Goal: Use online tool/utility: Utilize a website feature to perform a specific function

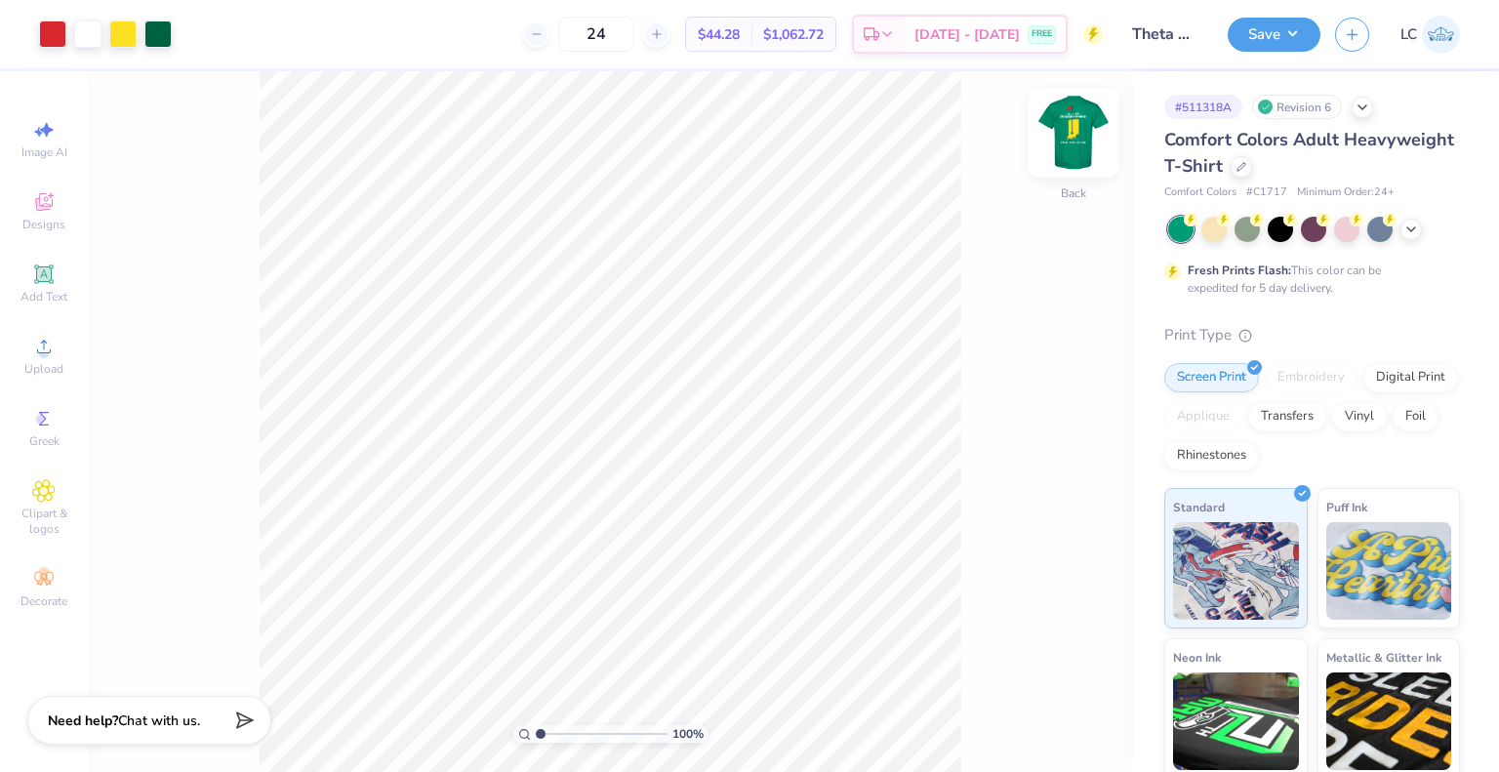
click at [1081, 151] on img at bounding box center [1073, 133] width 78 height 78
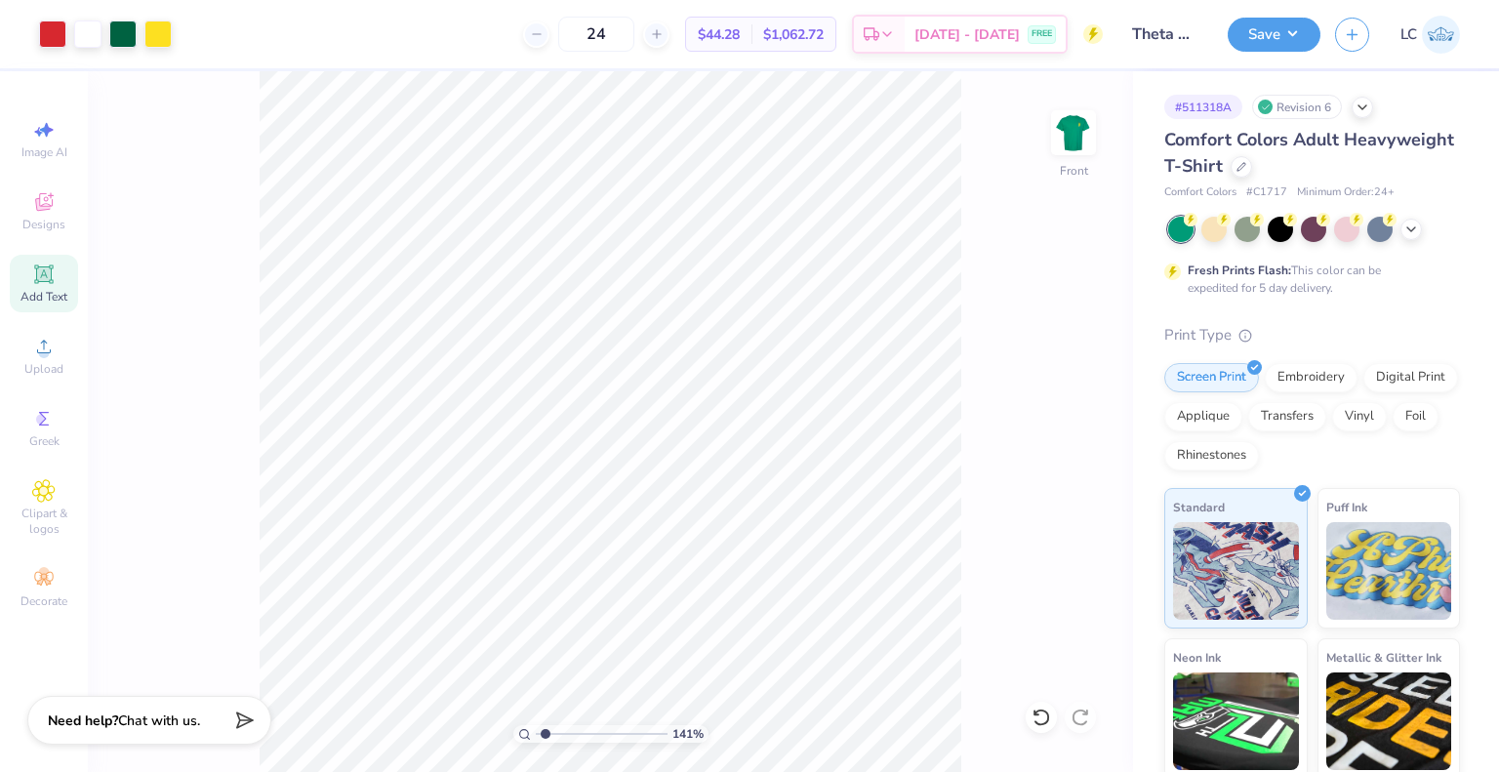
click at [55, 275] on icon at bounding box center [43, 273] width 23 height 23
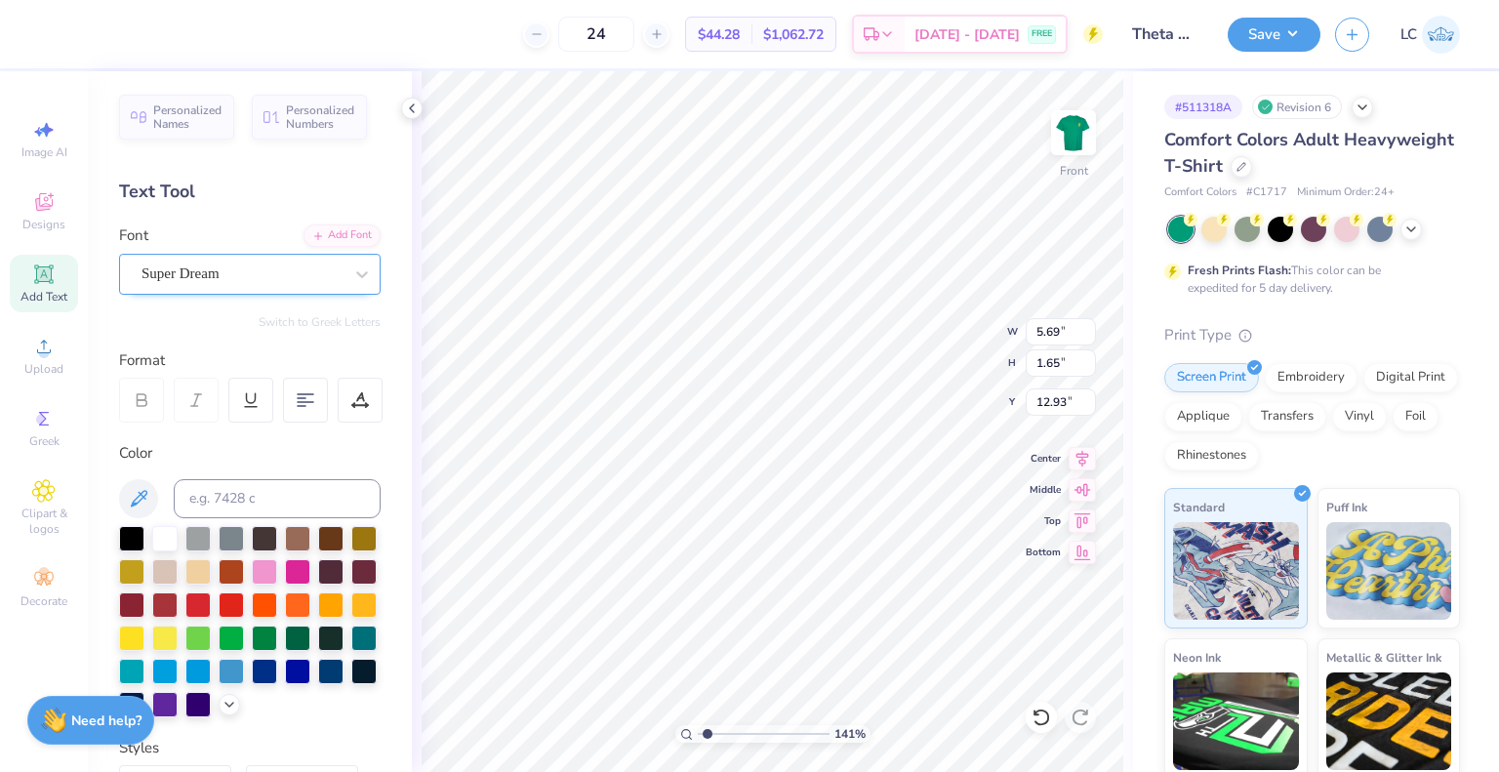
click at [258, 273] on div "Super Dream" at bounding box center [242, 274] width 205 height 30
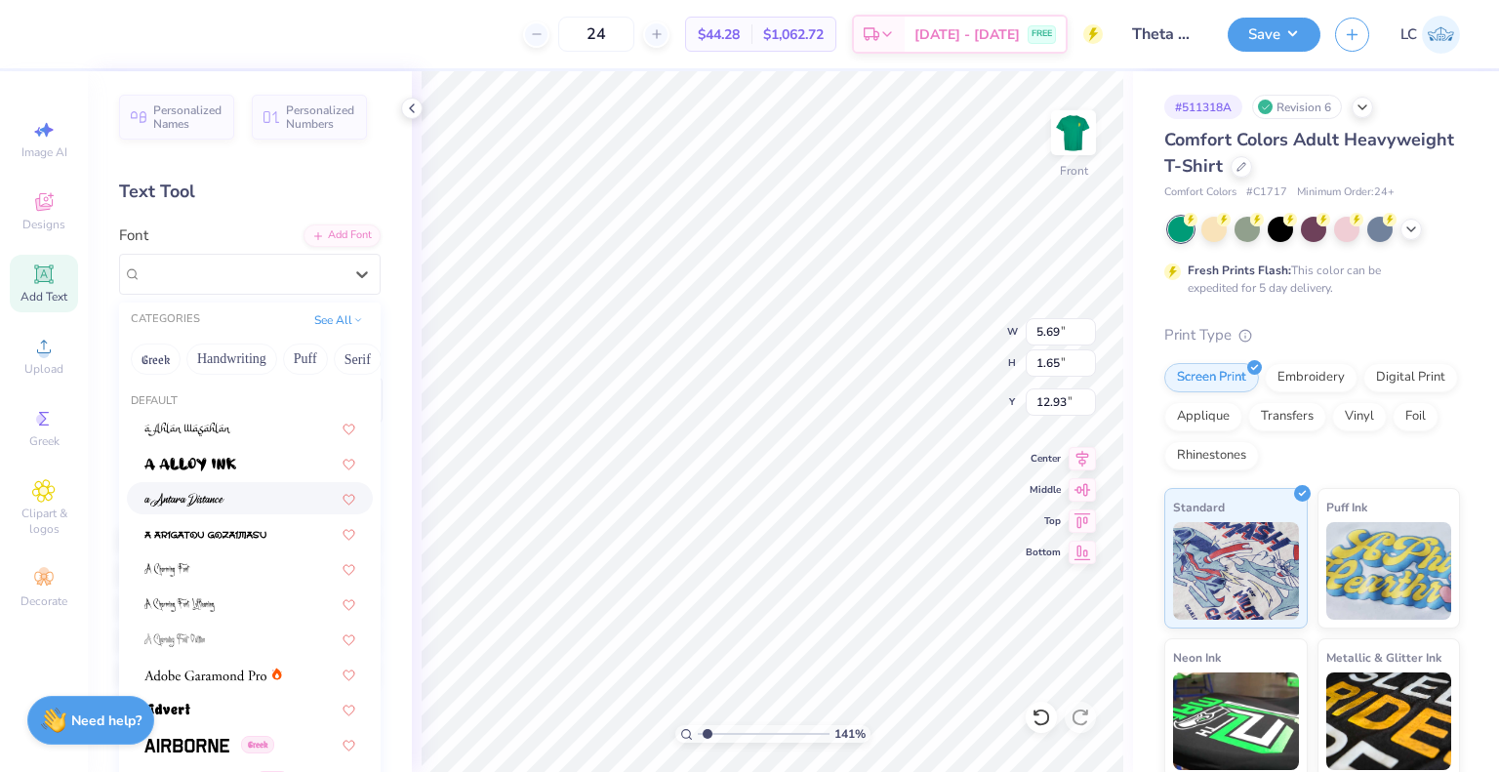
click at [217, 493] on img at bounding box center [184, 500] width 80 height 14
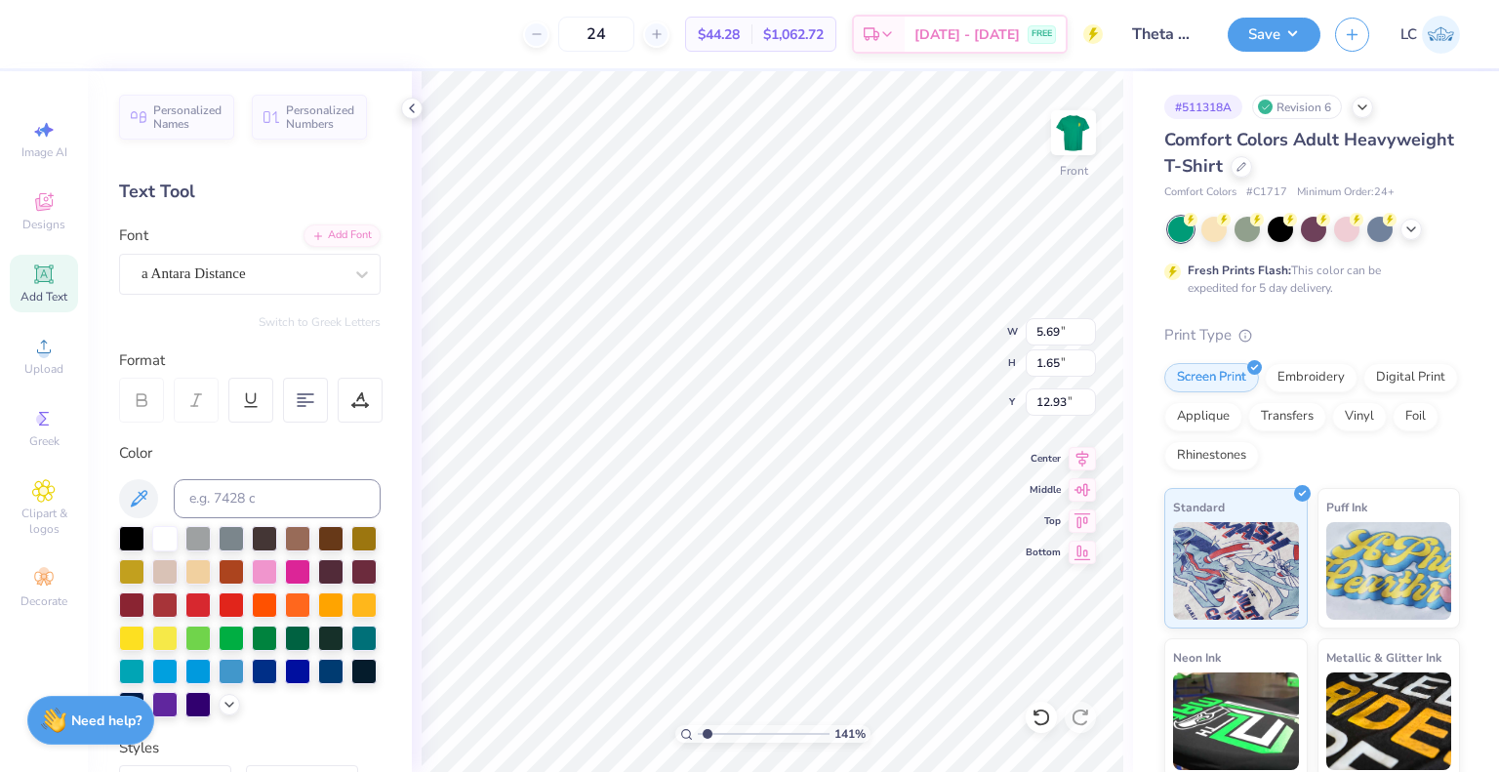
type input "1.41452547361569"
type input "6.53"
type input "2.15"
type input "12.68"
click at [225, 278] on div "a Antara Distance" at bounding box center [242, 274] width 205 height 30
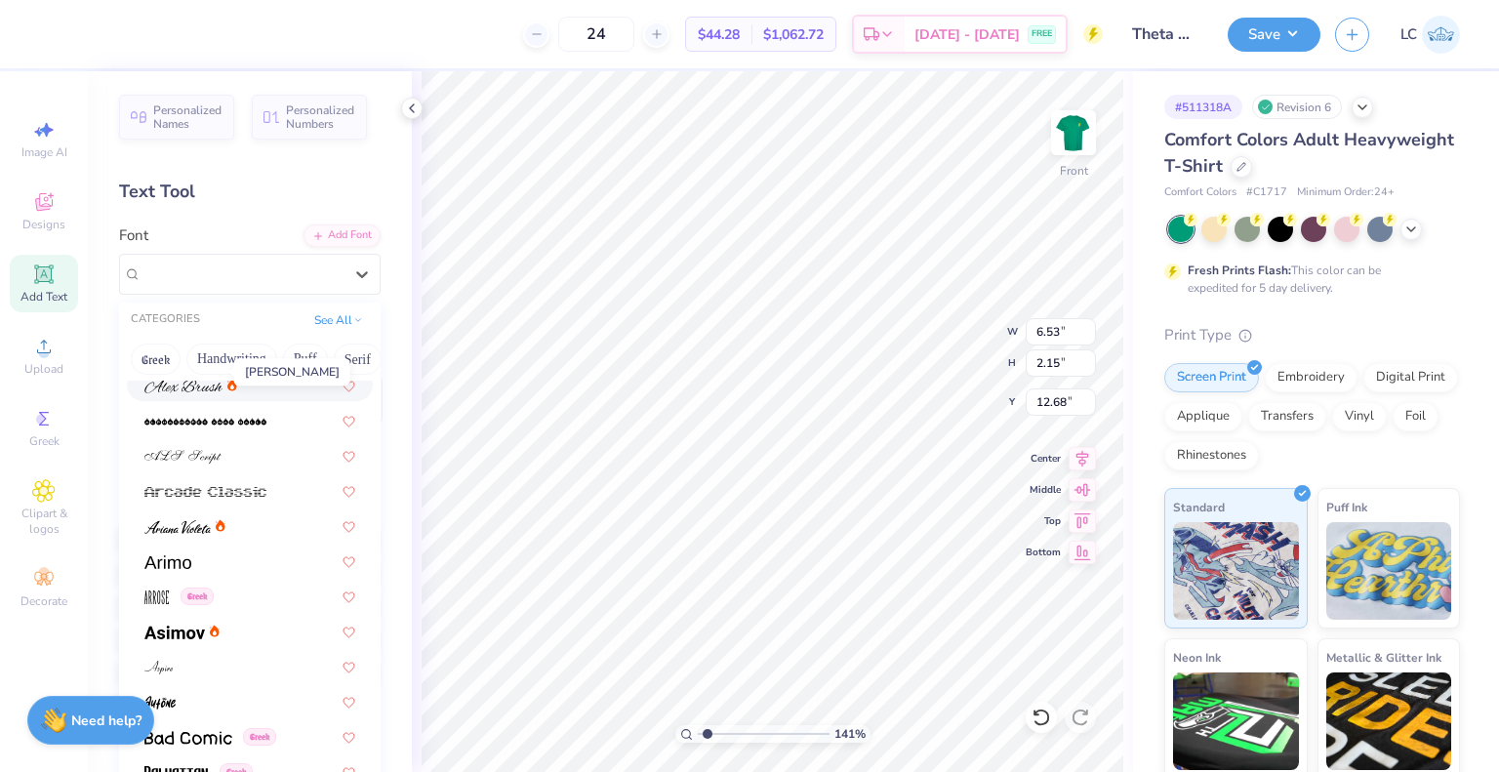
scroll to position [518, 0]
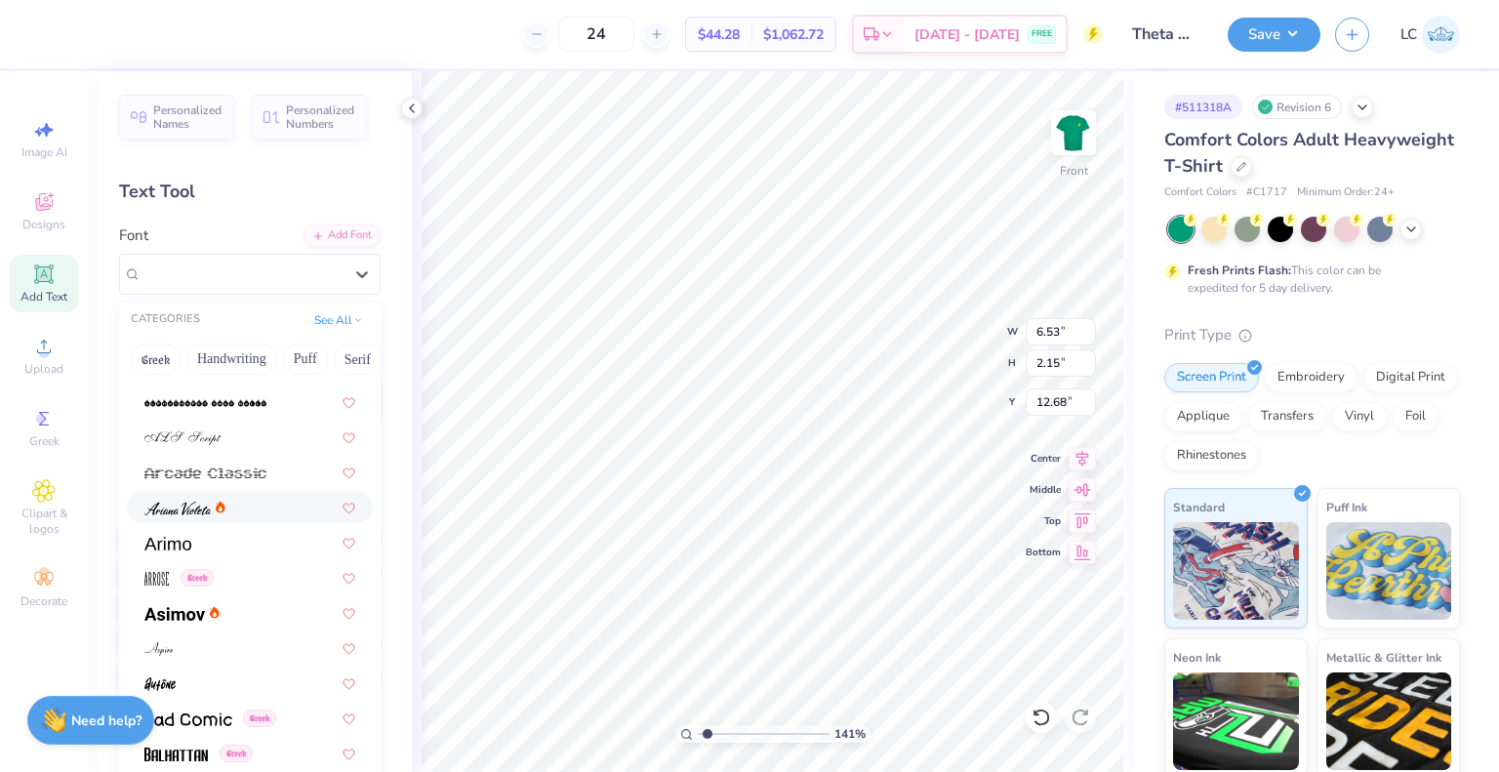
click at [203, 508] on img at bounding box center [177, 509] width 66 height 14
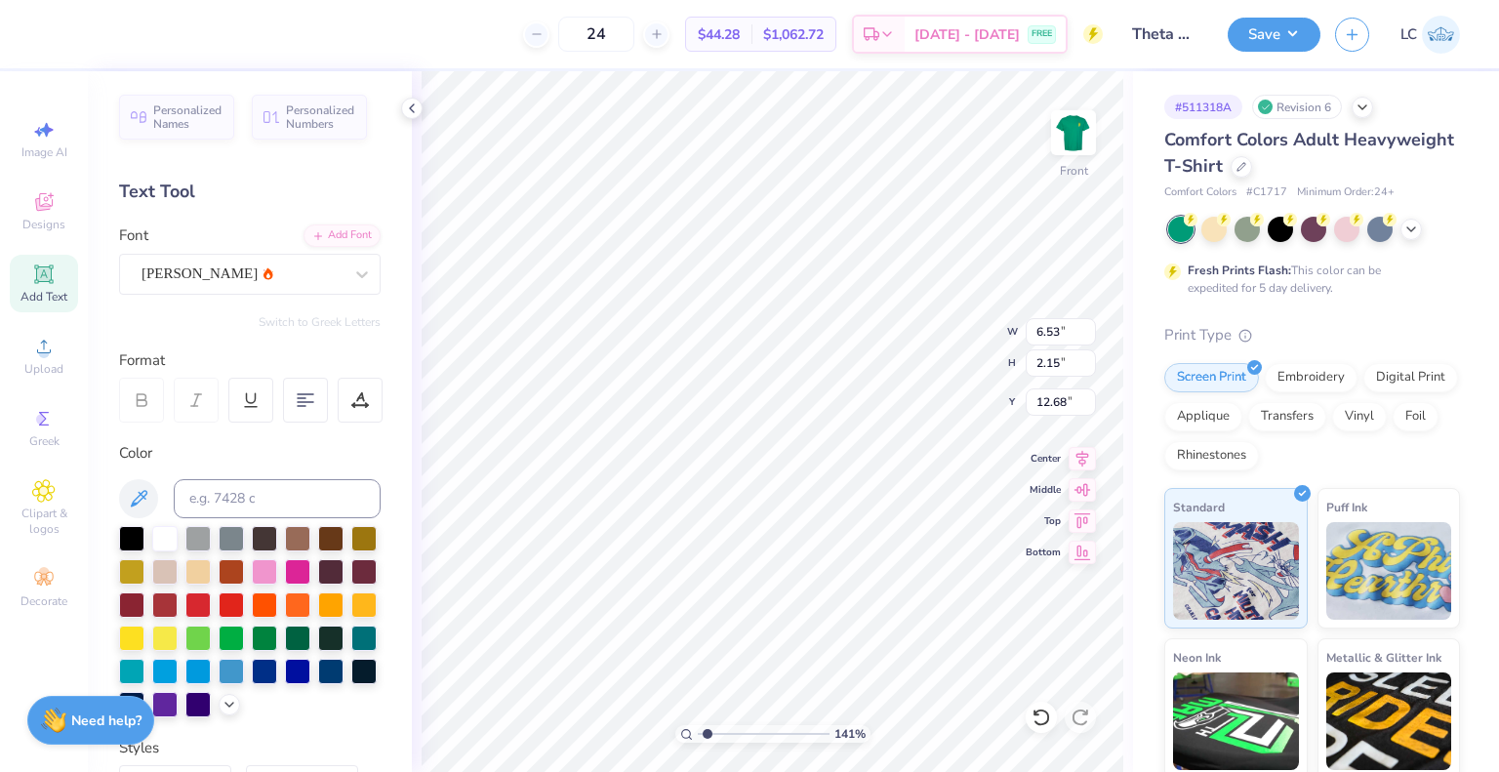
type input "1.41452547361569"
type input "6.27"
type input "2.00"
type input "12.75"
click at [222, 270] on div "[PERSON_NAME]" at bounding box center [242, 274] width 205 height 30
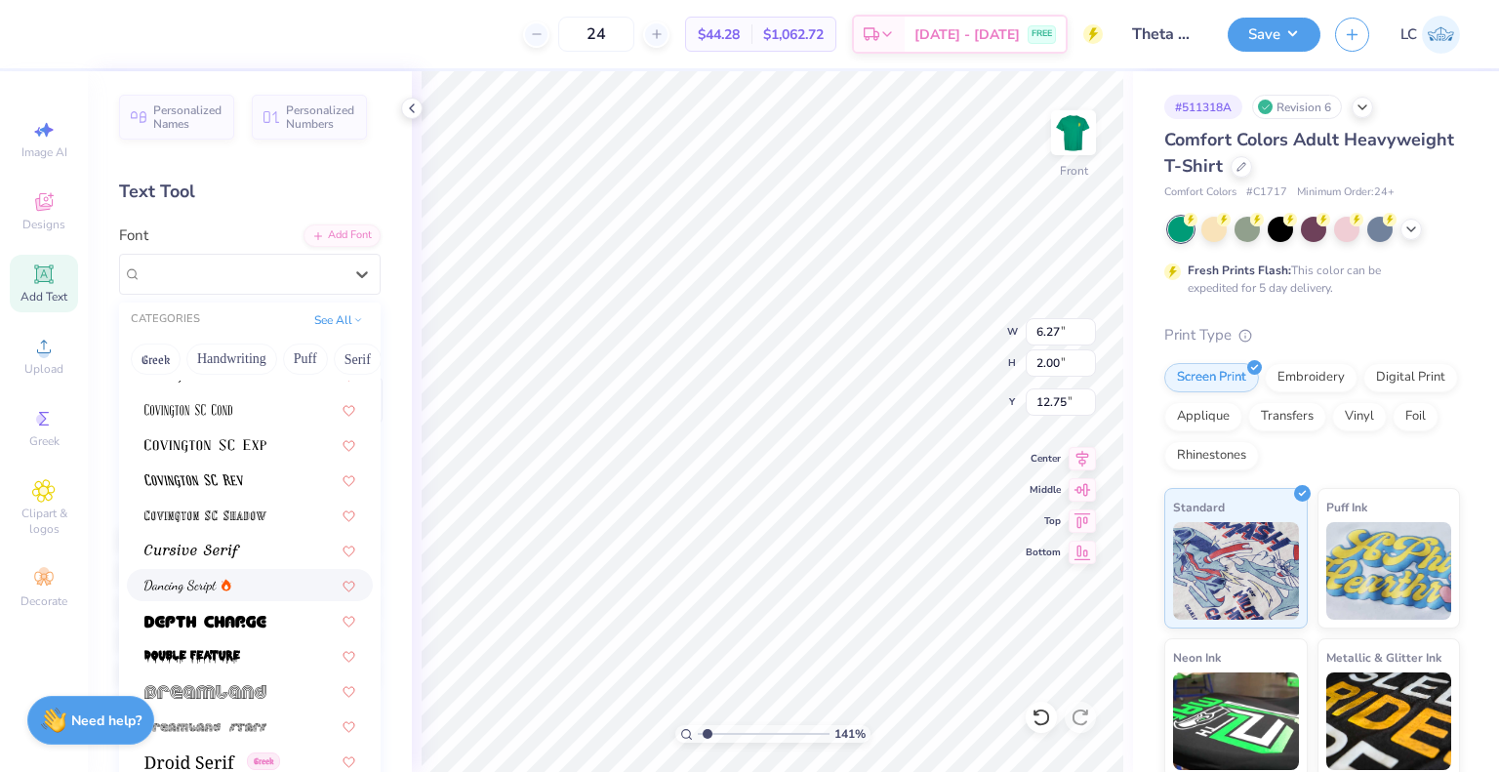
scroll to position [3226, 0]
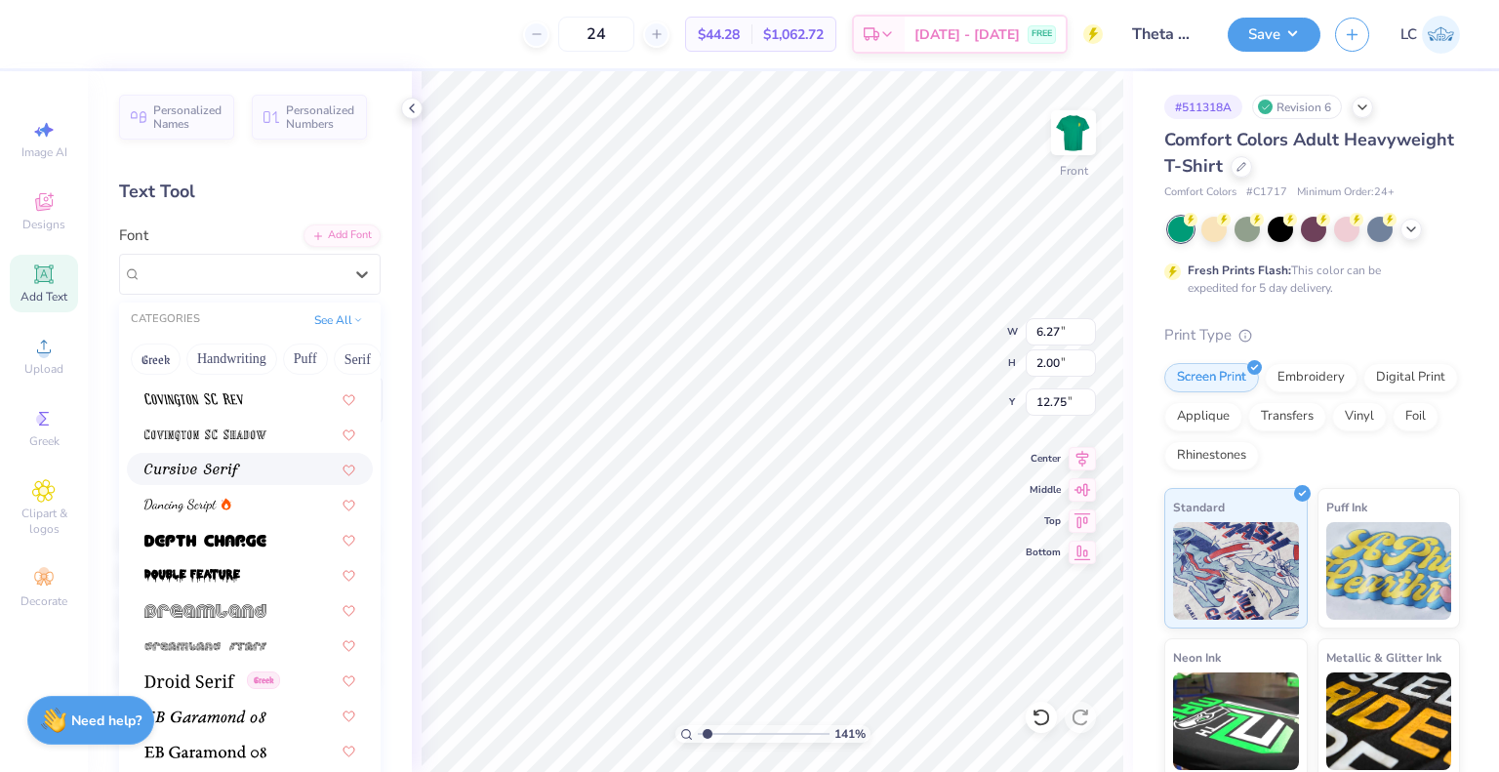
click at [239, 468] on img at bounding box center [192, 470] width 96 height 14
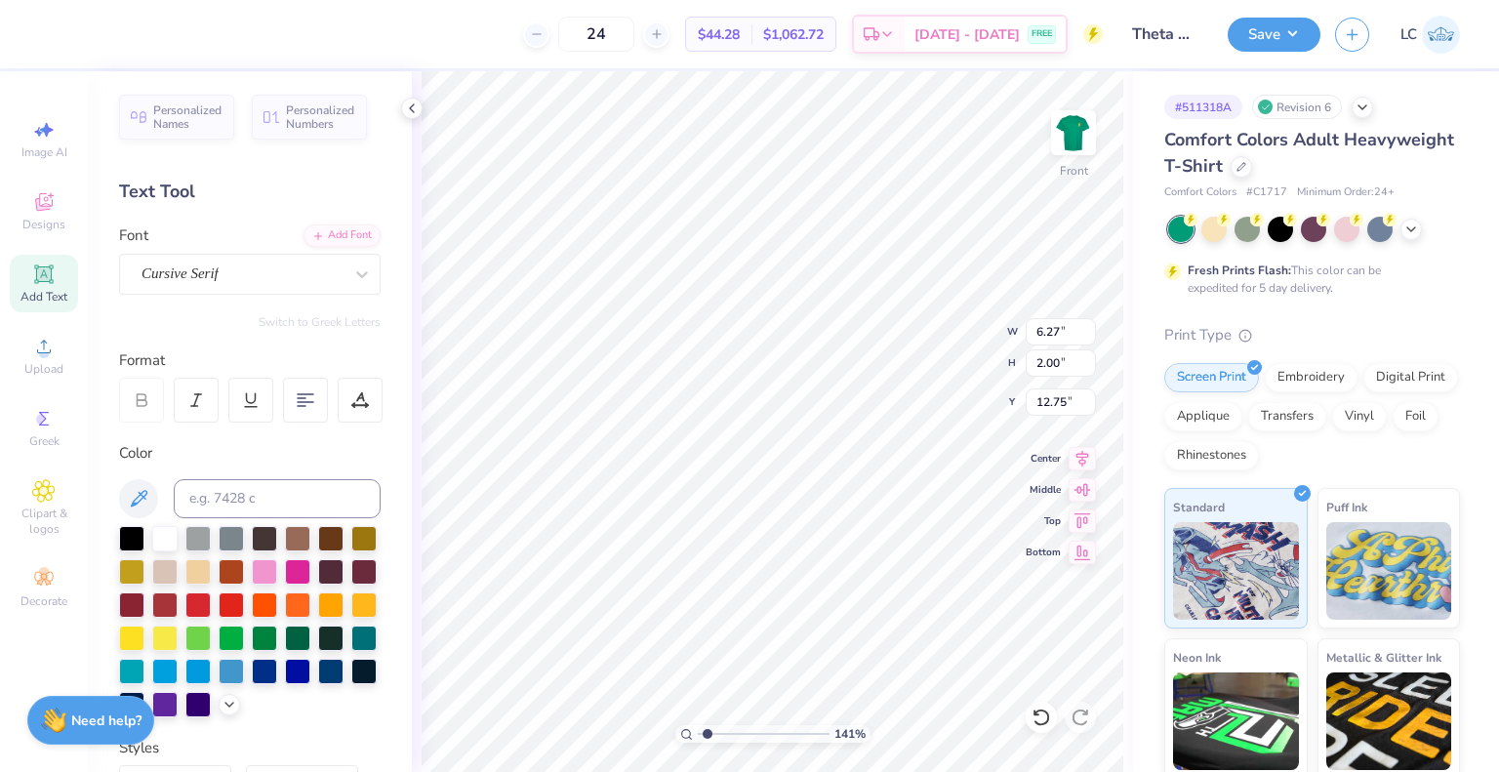
type input "1.41452547361569"
type input "5.60"
type input "1.78"
type input "12.86"
click at [280, 285] on div at bounding box center [241, 274] width 201 height 26
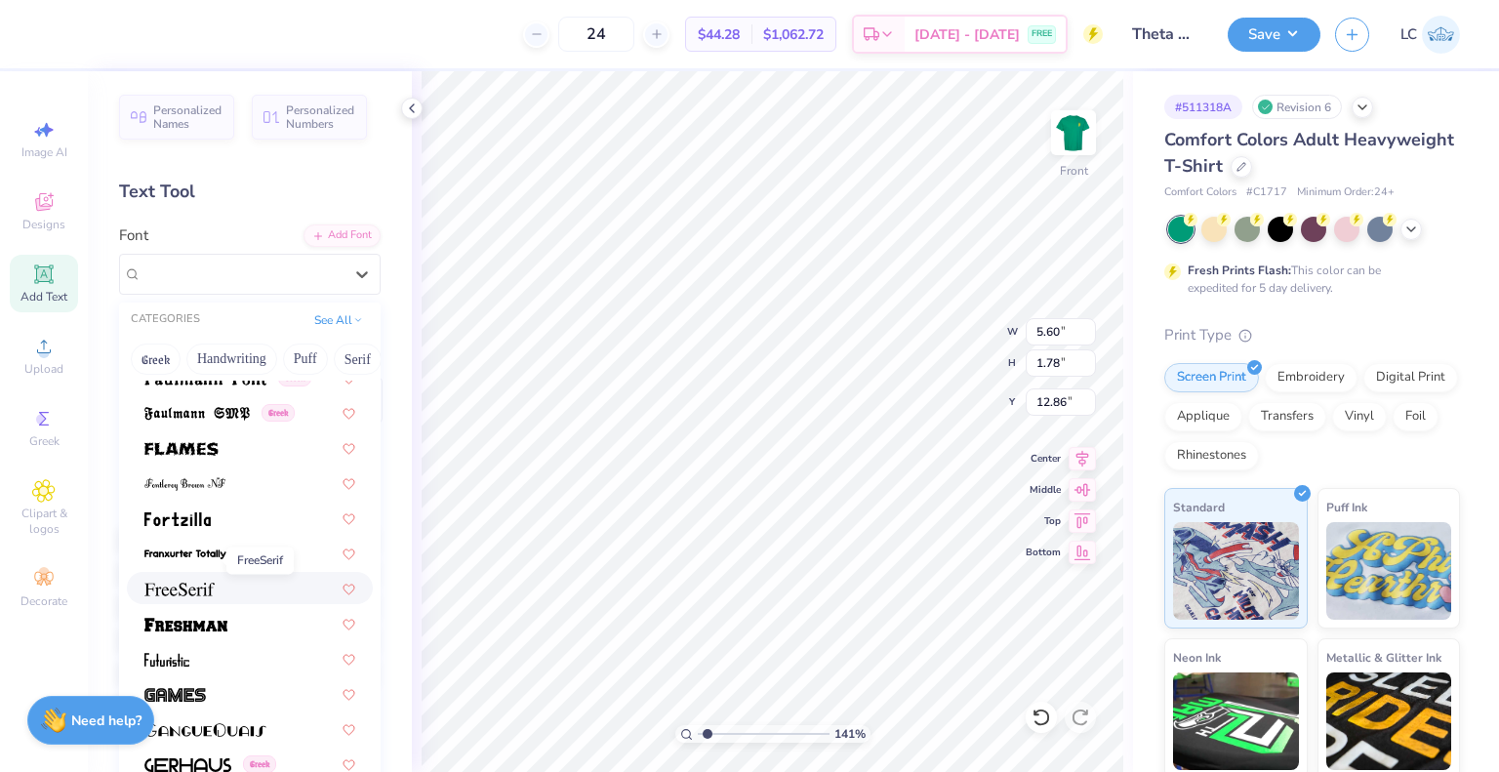
scroll to position [4417, 0]
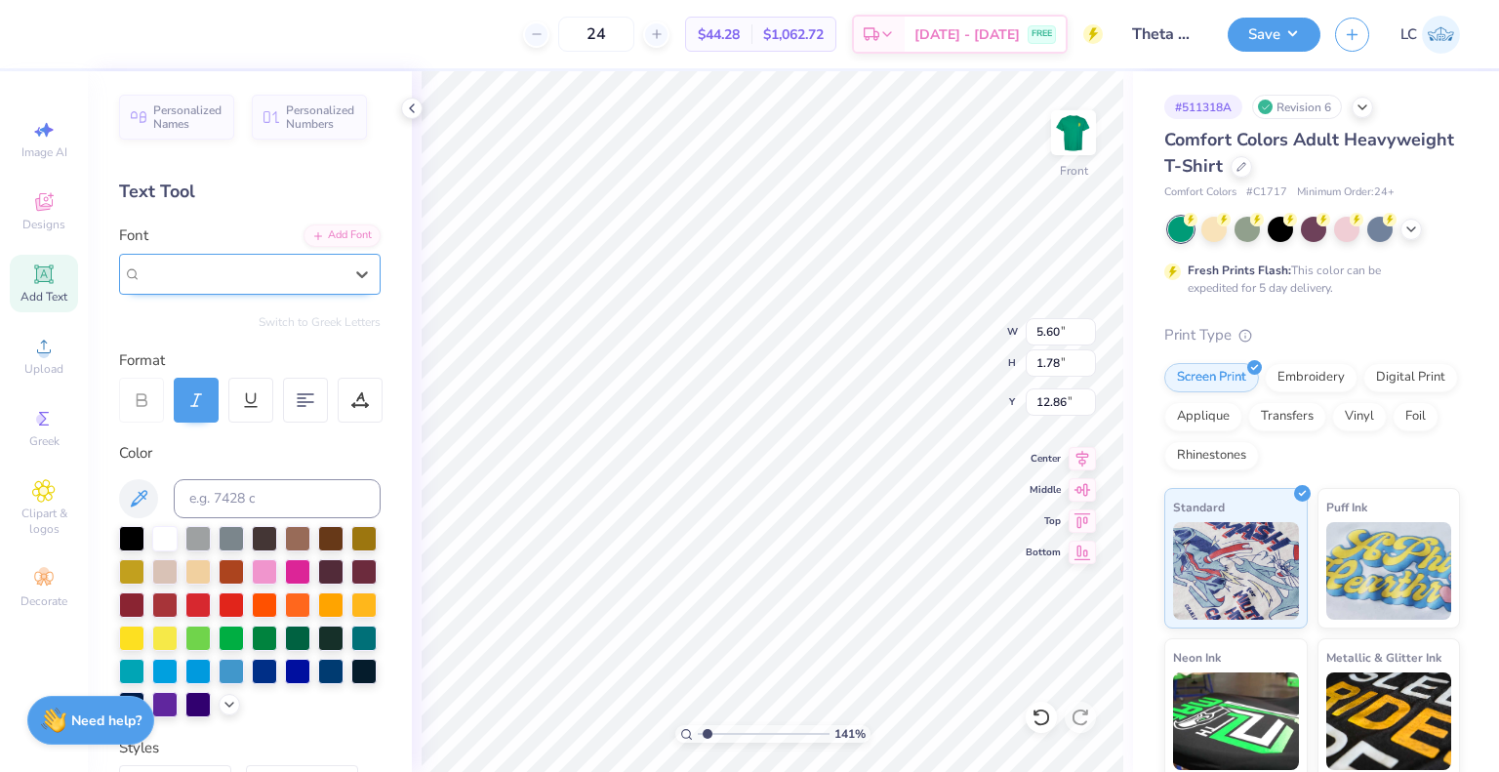
type input "1.41452547361569"
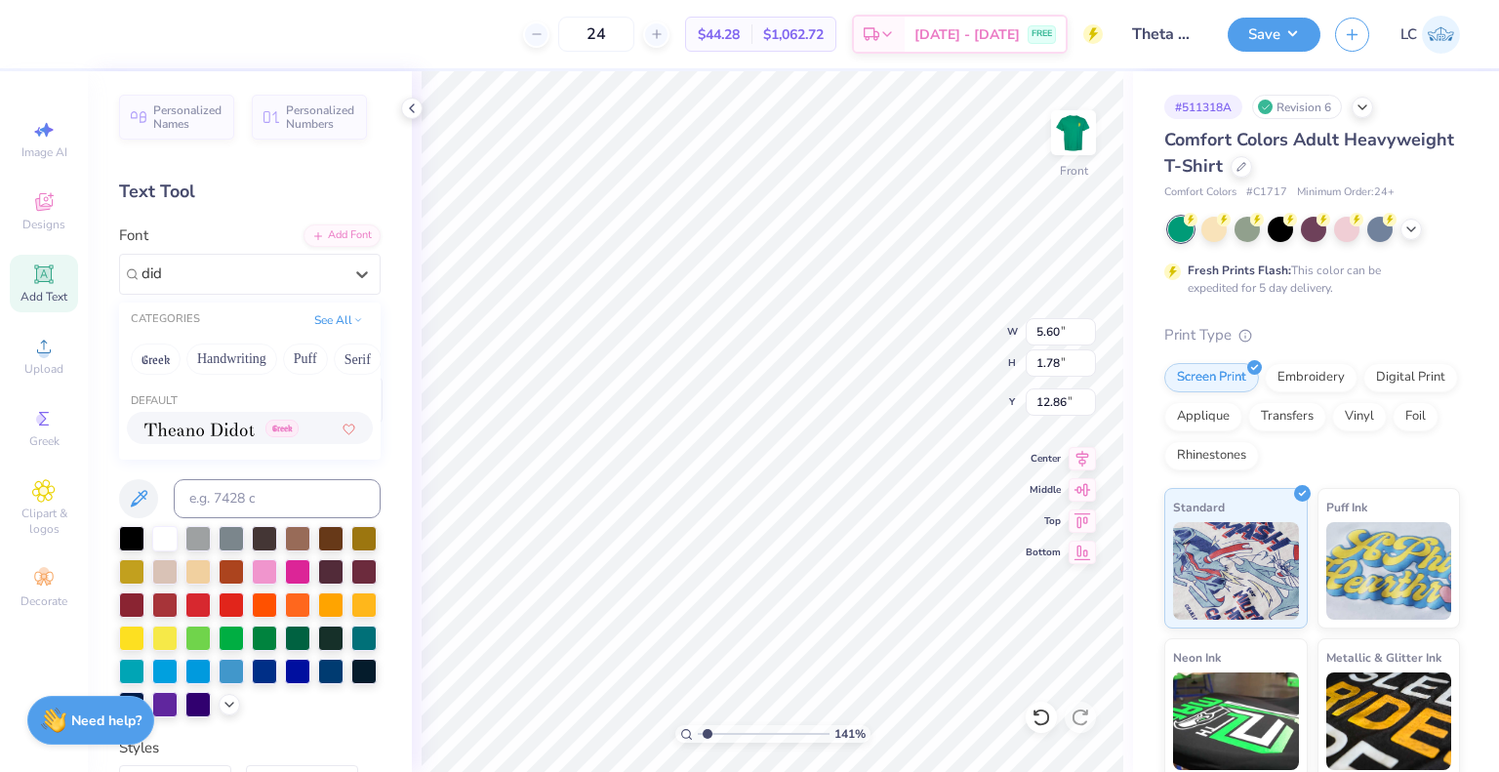
click at [197, 434] on img at bounding box center [199, 429] width 110 height 14
type input "did"
type input "1.41452547361569"
type input "6.78"
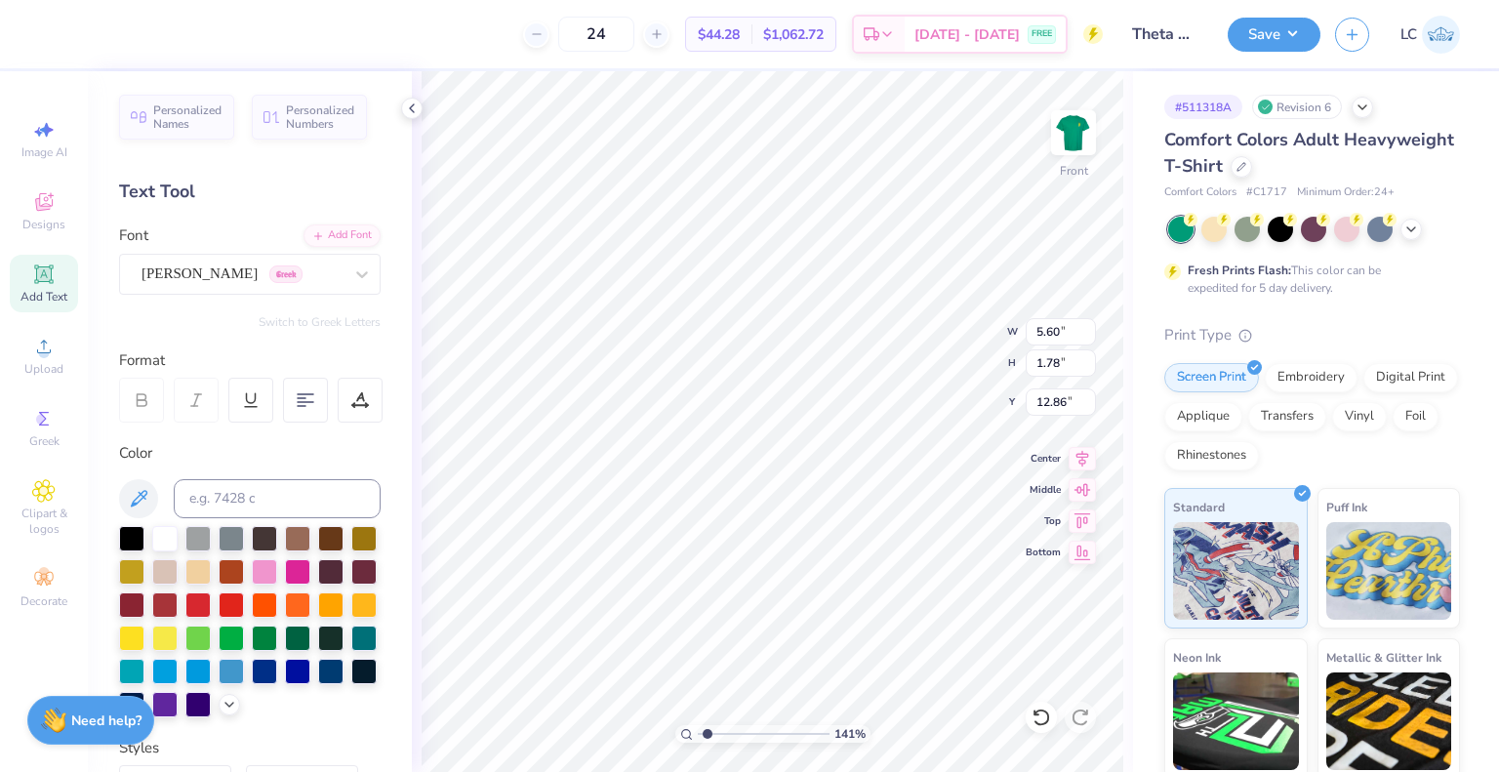
type input "1.65"
type input "12.93"
type input "1.41452547361569"
type input "19.04"
click at [207, 282] on div "[PERSON_NAME] Greek" at bounding box center [242, 274] width 205 height 30
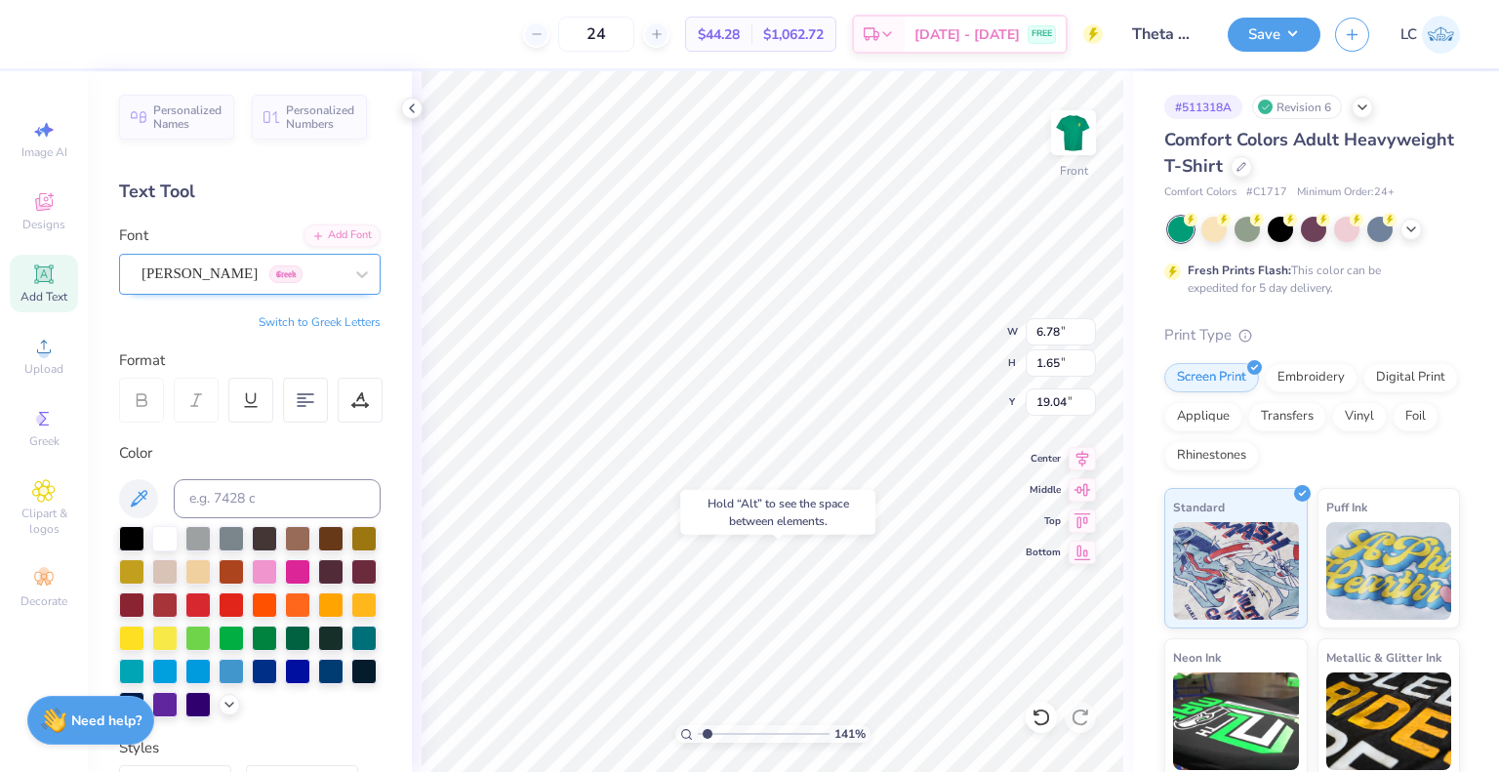
type input "1.41452547361569"
type input "ba"
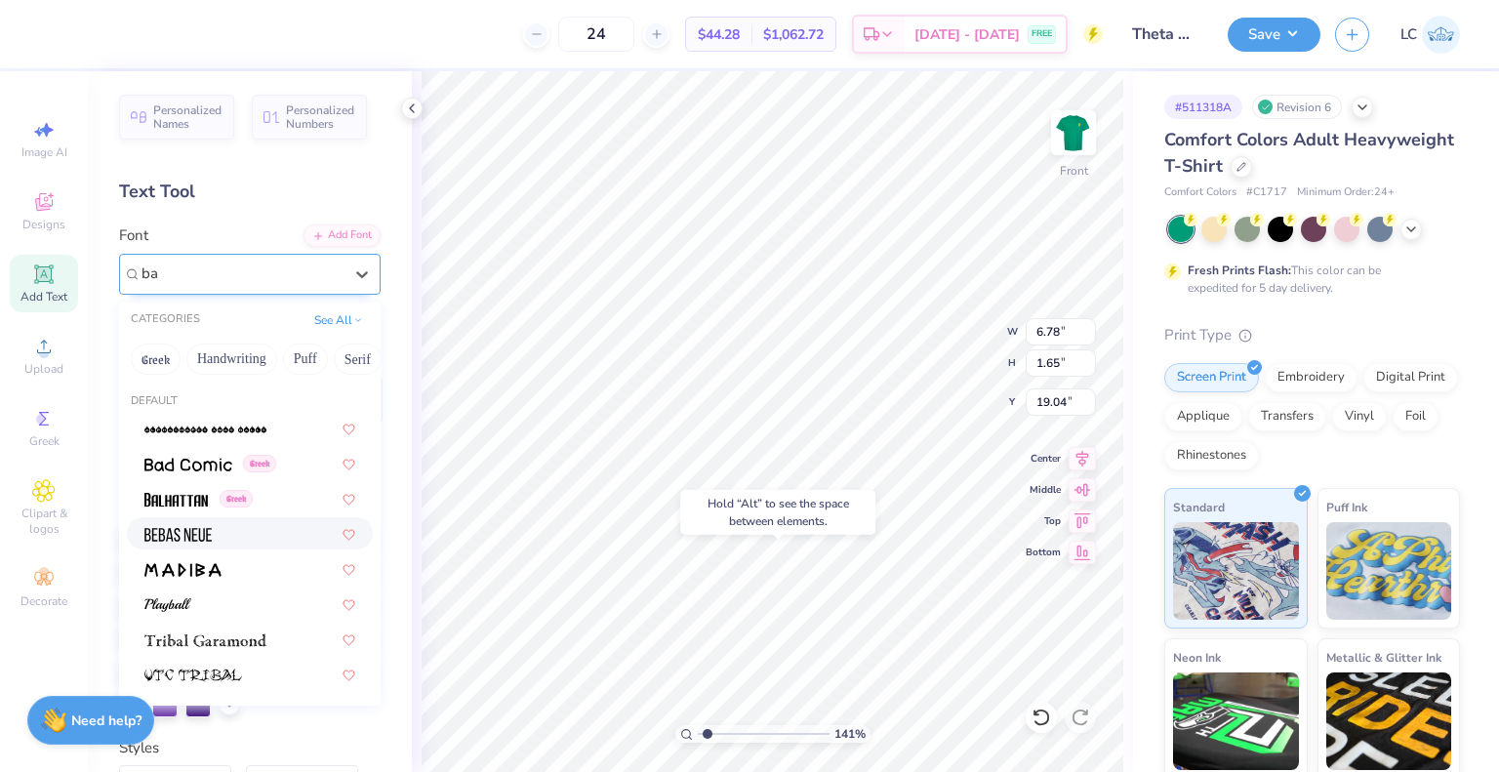
type input "1.41452547361569"
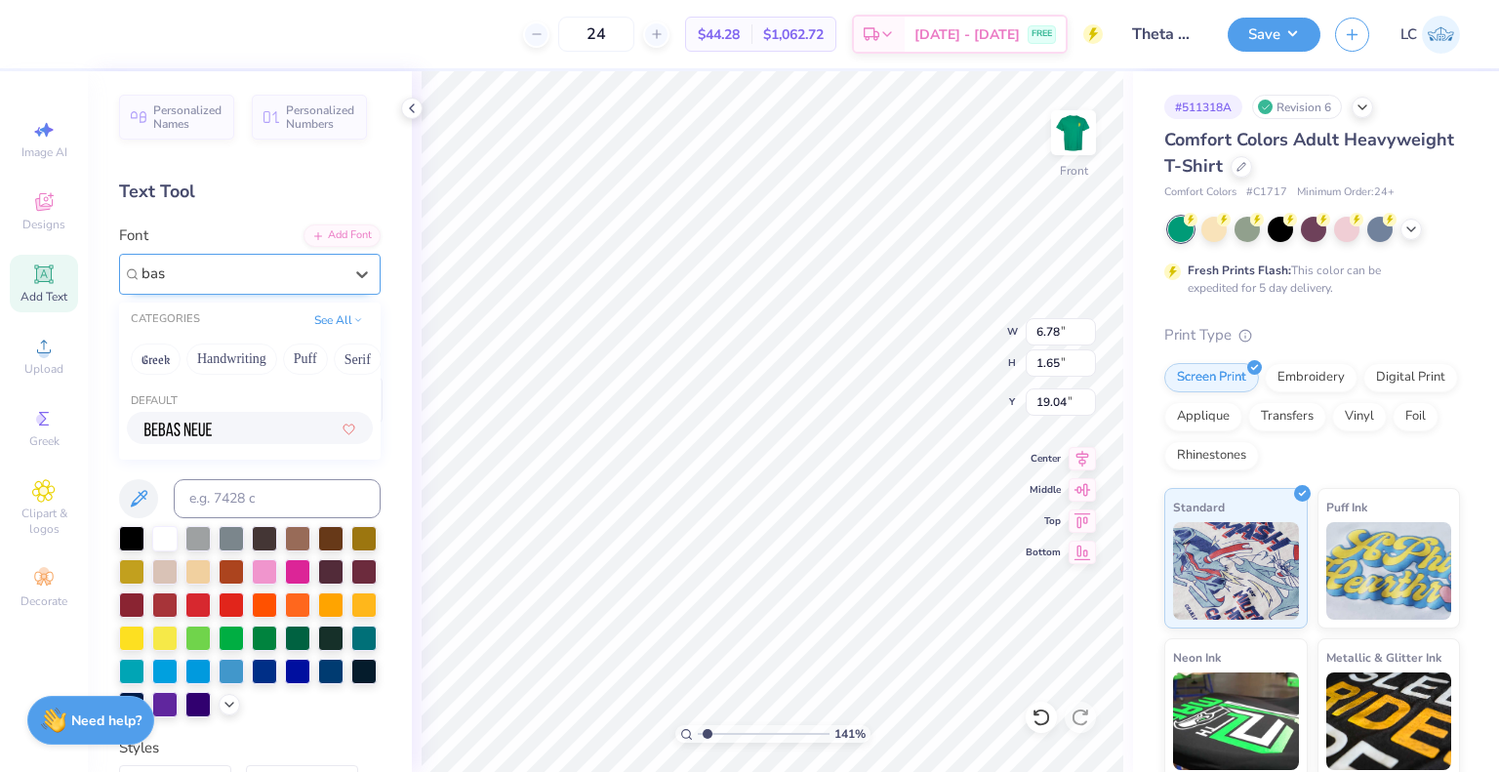
type input "bask"
type input "1.41452547361569"
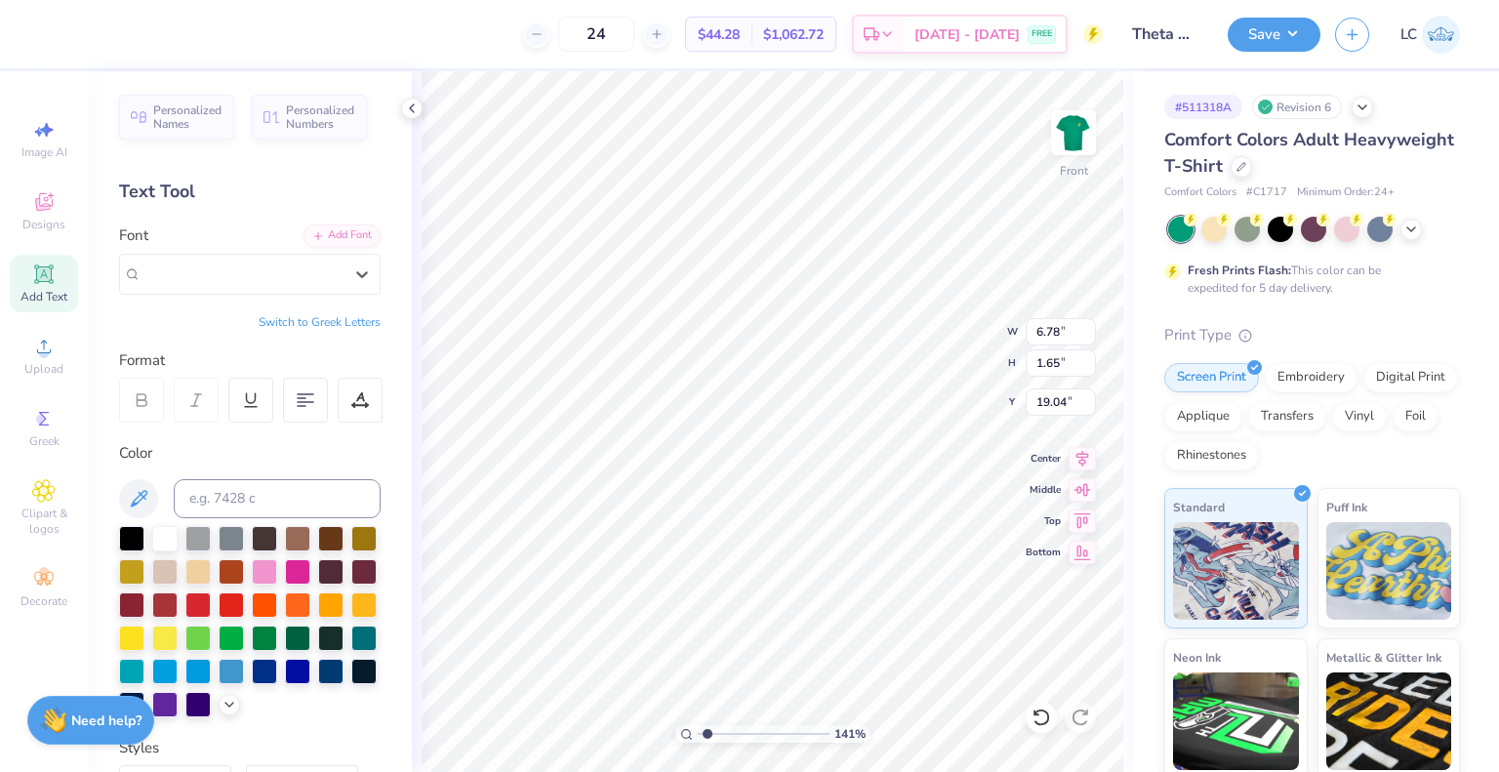
drag, startPoint x: 207, startPoint y: 282, endPoint x: 114, endPoint y: 278, distance: 92.8
click at [114, 278] on div "Personalized Names Personalized Numbers Text Tool Add Font Font Select is focus…" at bounding box center [250, 421] width 324 height 701
type input "1.41452547361569"
type textarea "B"
type input "1.41452547361569"
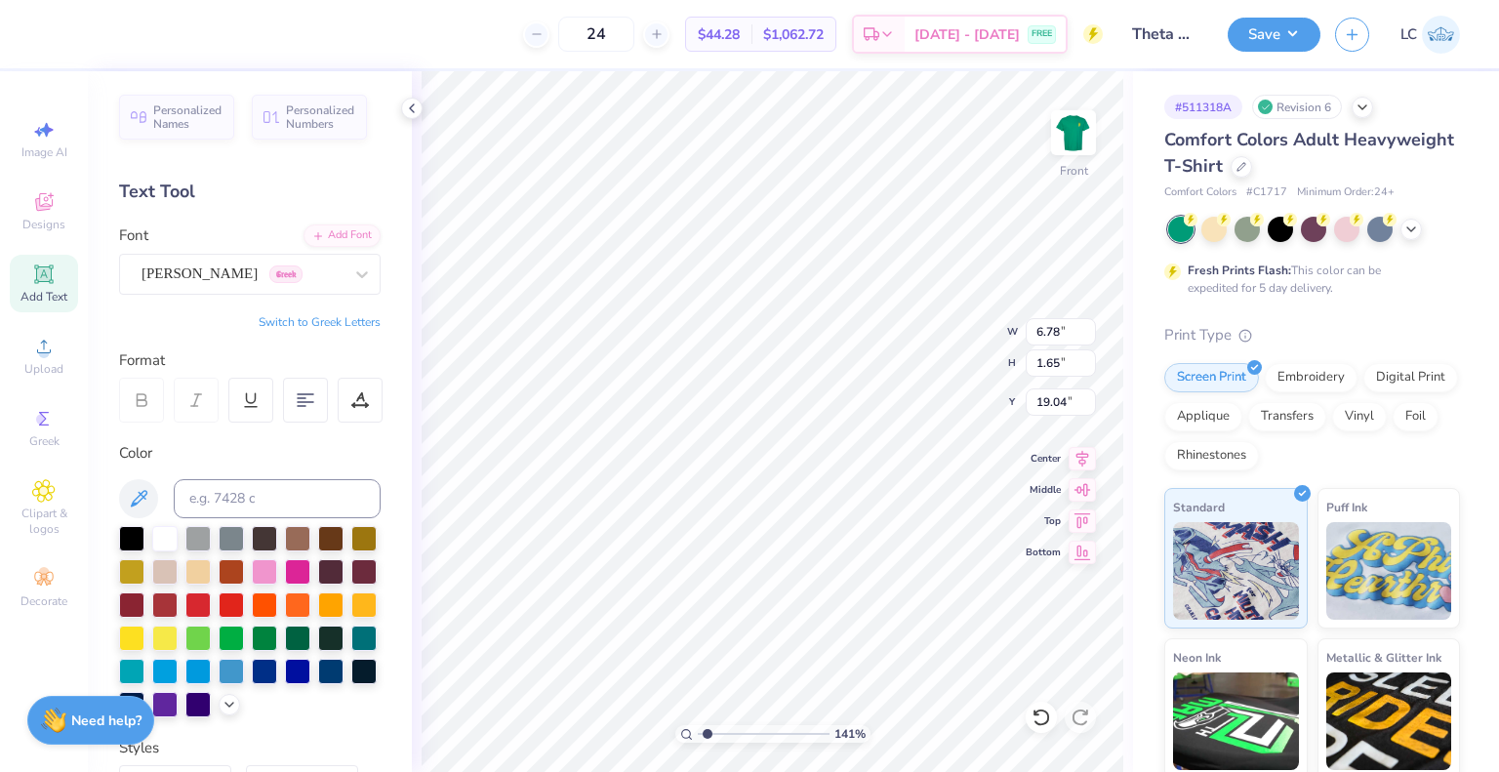
type textarea "Bl"
type input "1.41452547361569"
type textarea "Blo"
type input "1.41452547361569"
type textarea "Bloo"
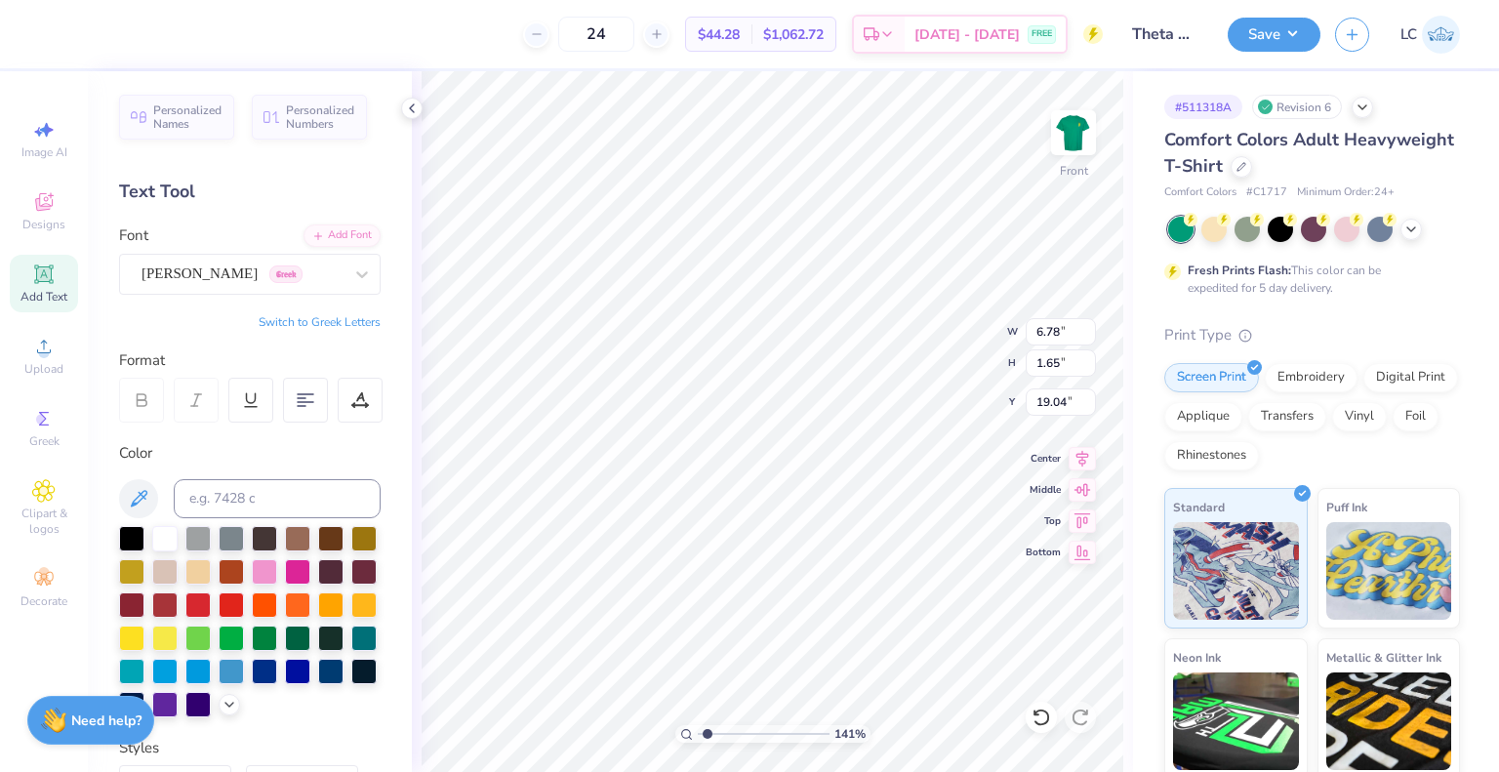
type input "1.41452547361569"
type textarea "Bloom"
type input "1.41452547361569"
type textarea "Bloomi"
type input "1.41452547361569"
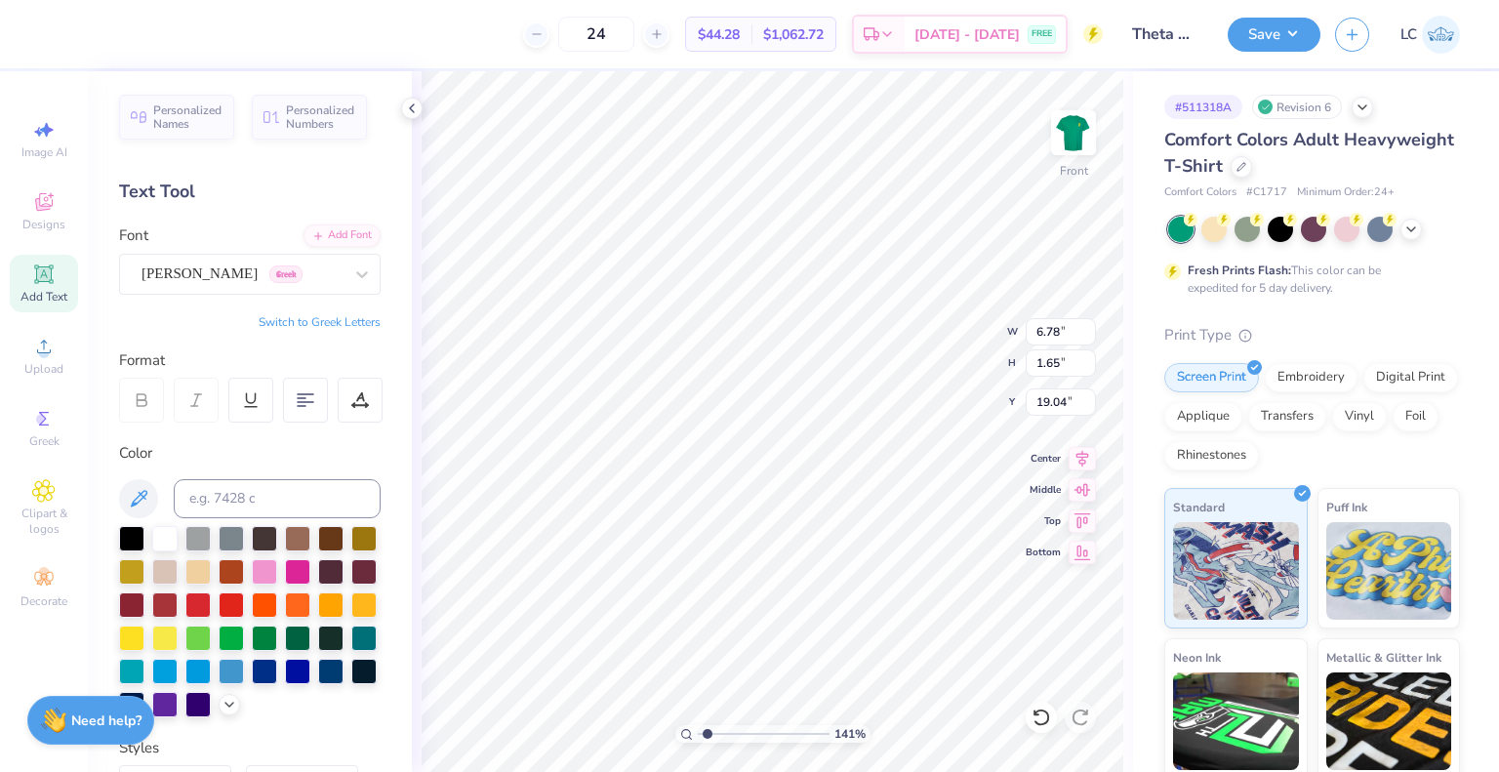
type textarea "Bloomin"
type input "1.41452547361569"
type textarea "Blooming"
type input "1.41452547361569"
type textarea "Bloomingt"
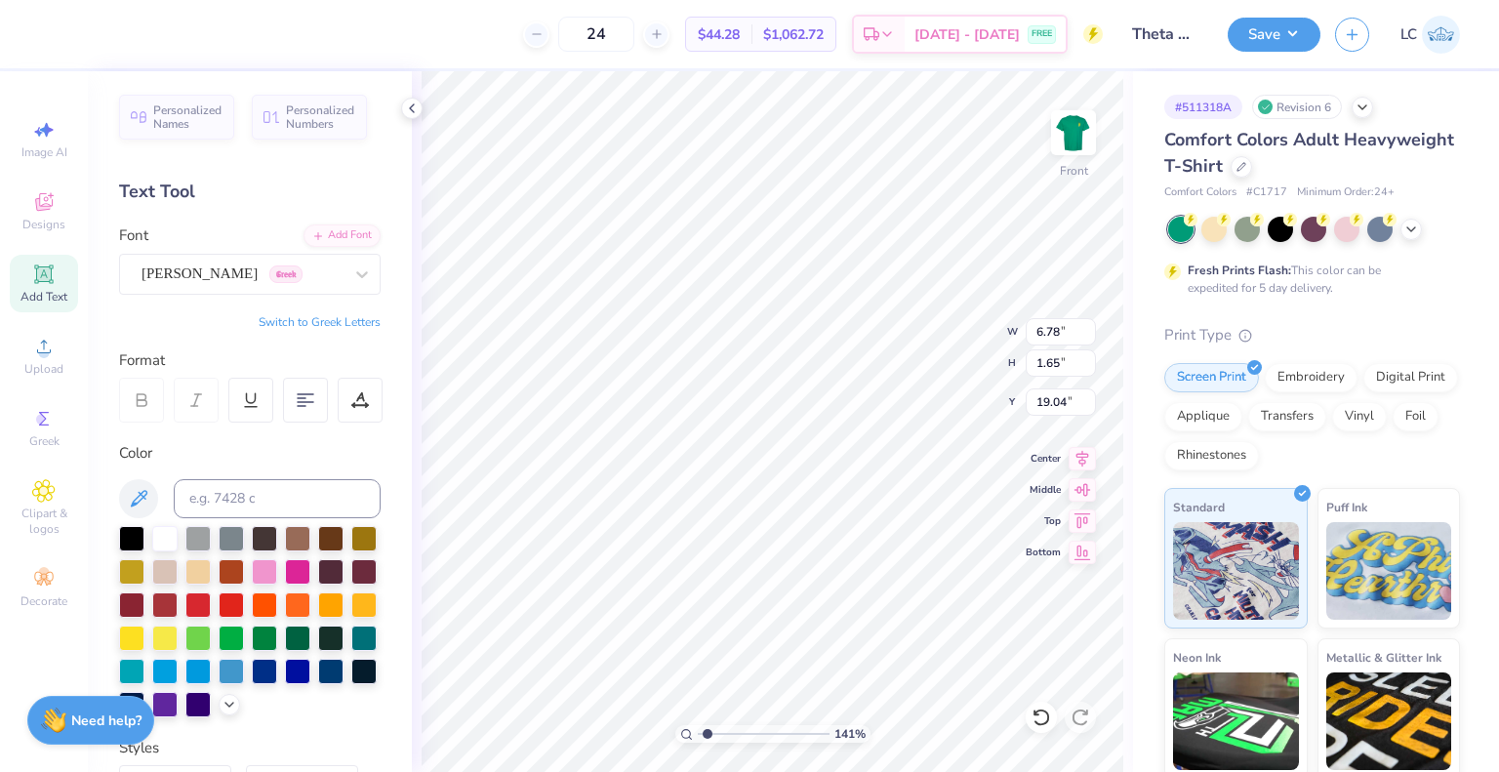
type input "1.41452547361569"
type textarea "Bloomingto"
type input "1.41452547361569"
type textarea "Bloomington"
type input "1.41452547361569"
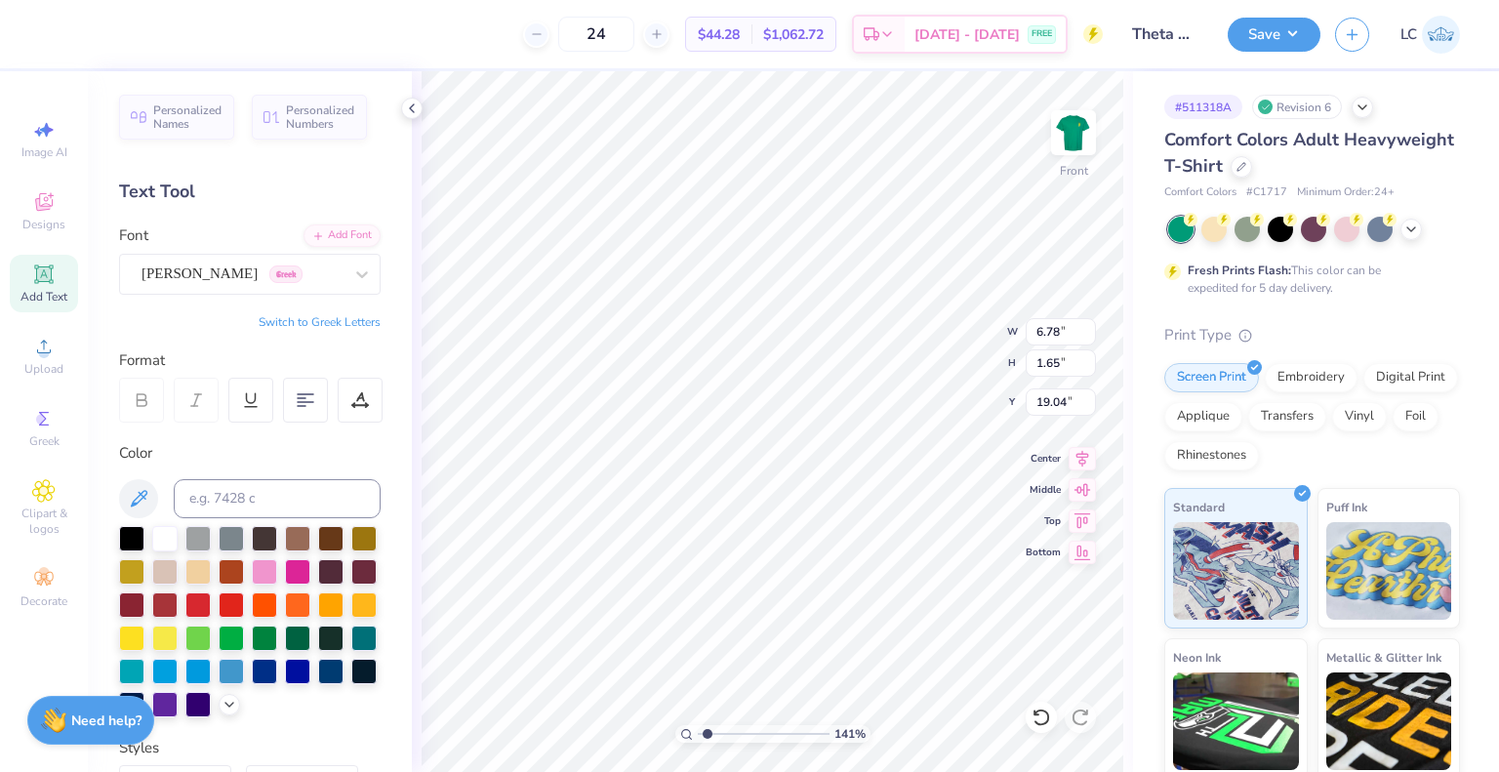
type textarea "[GEOGRAPHIC_DATA],"
type input "1.41452547361569"
type textarea "[GEOGRAPHIC_DATA],"
type input "1.41452547361569"
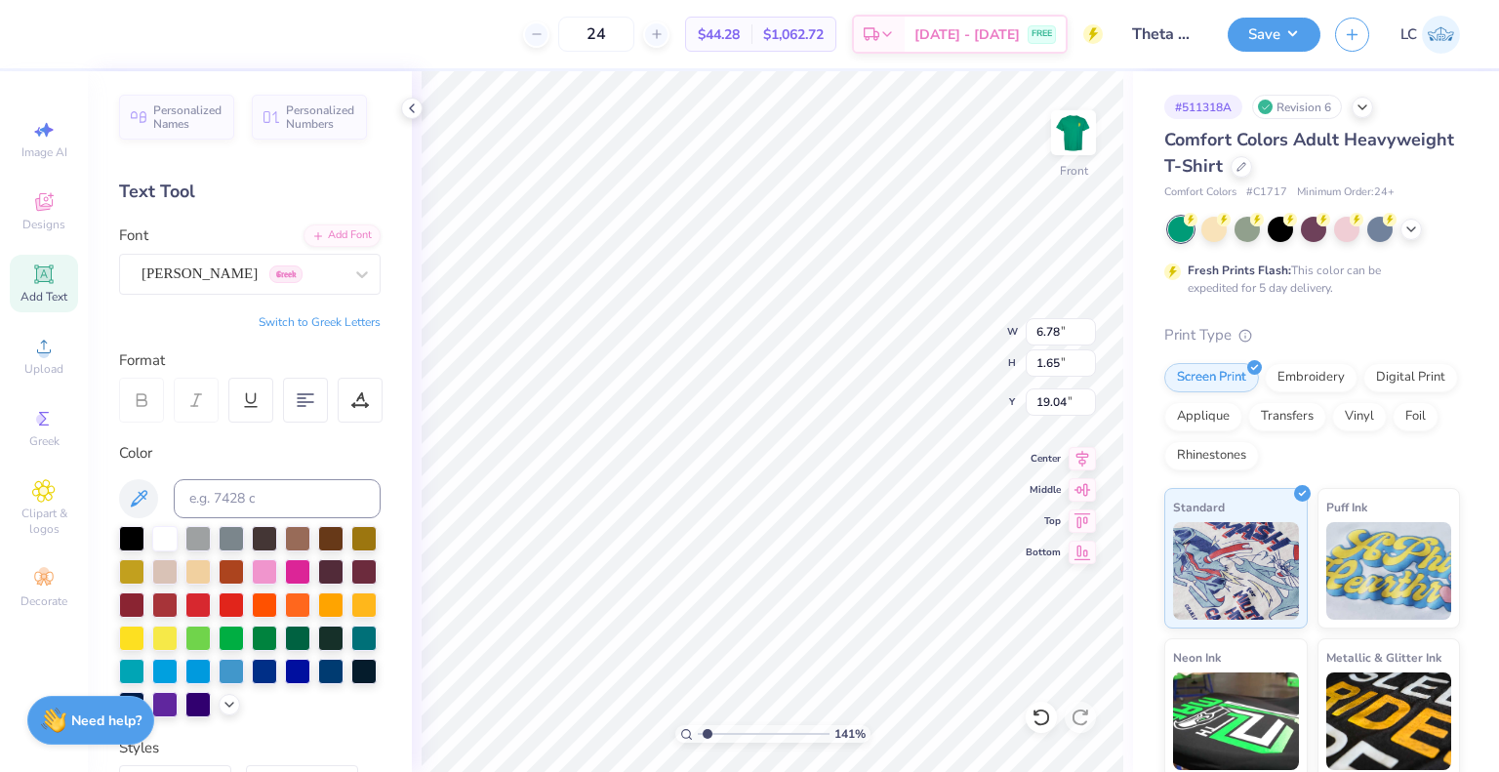
type textarea "Bloomington, I"
type input "1.41452547361569"
type textarea "Bloomington, In"
type input "1.41452547361569"
type textarea "Bloomington, [GEOGRAPHIC_DATA]"
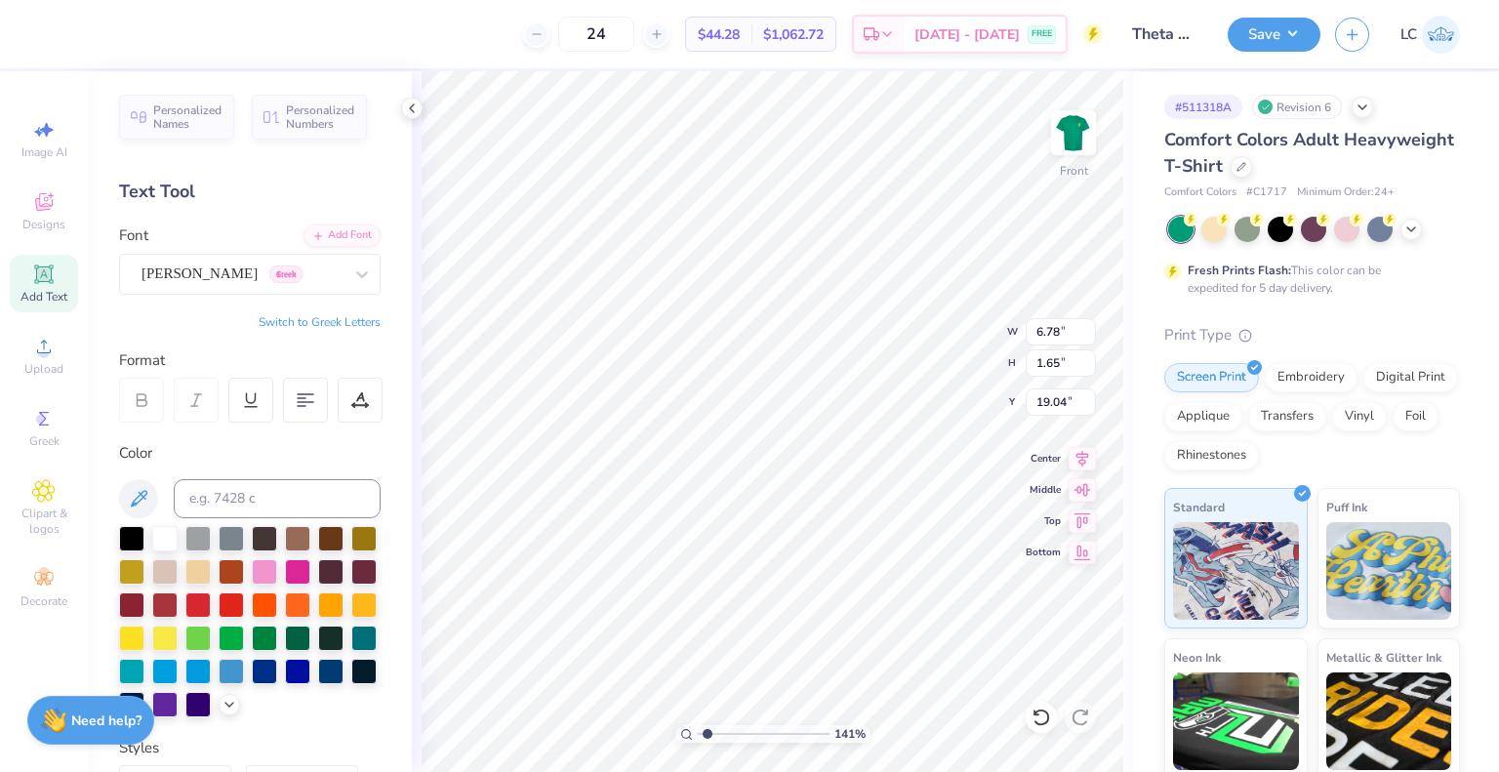
type input "1.41452547361569"
type textarea "Bloomington, Indi"
type input "1.41452547361569"
type textarea "[GEOGRAPHIC_DATA], [GEOGRAPHIC_DATA]"
type input "1.41452547361569"
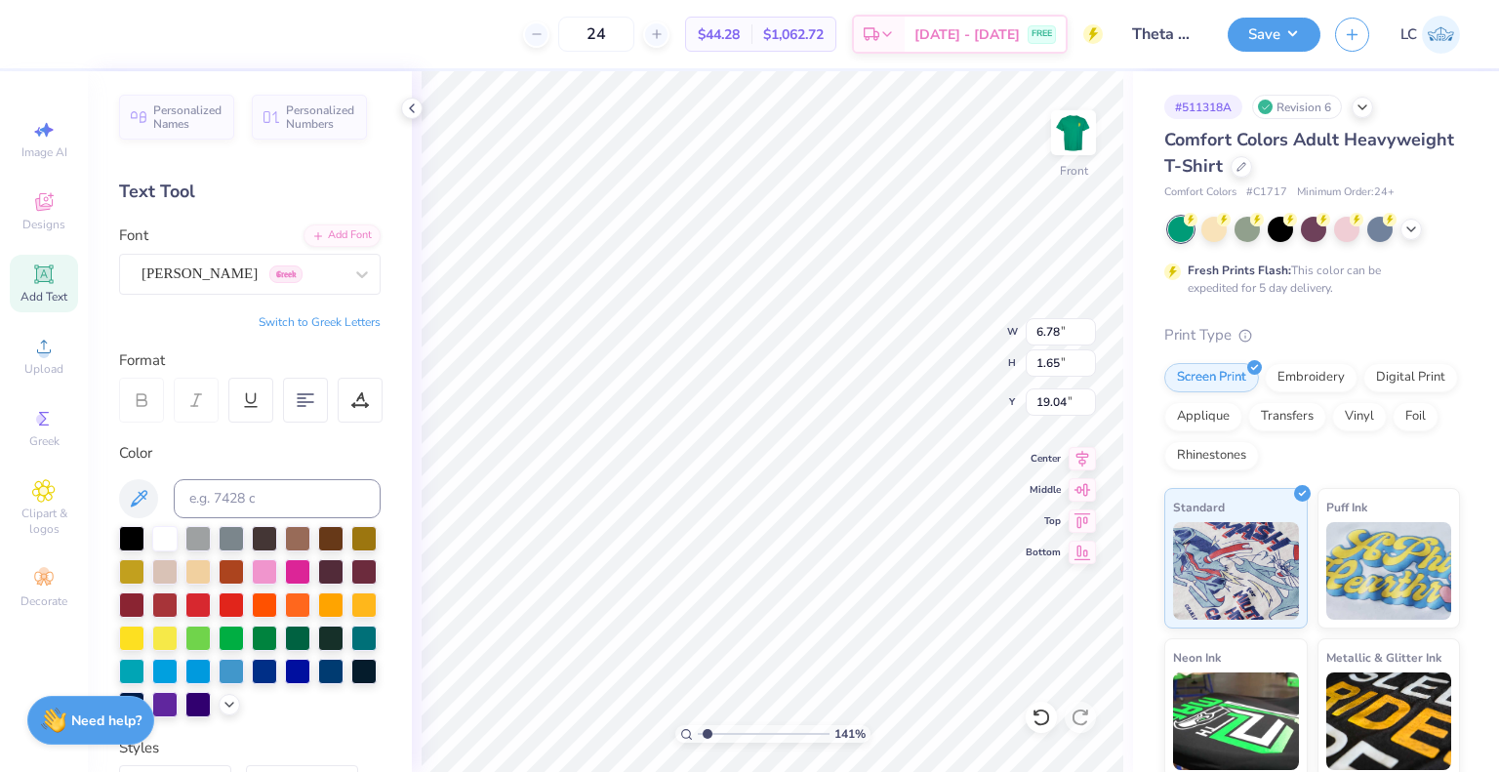
type textarea "Bloomington, Indian"
type input "1.41452547361569"
type textarea "[GEOGRAPHIC_DATA], [US_STATE]"
type input "1.41452547361569"
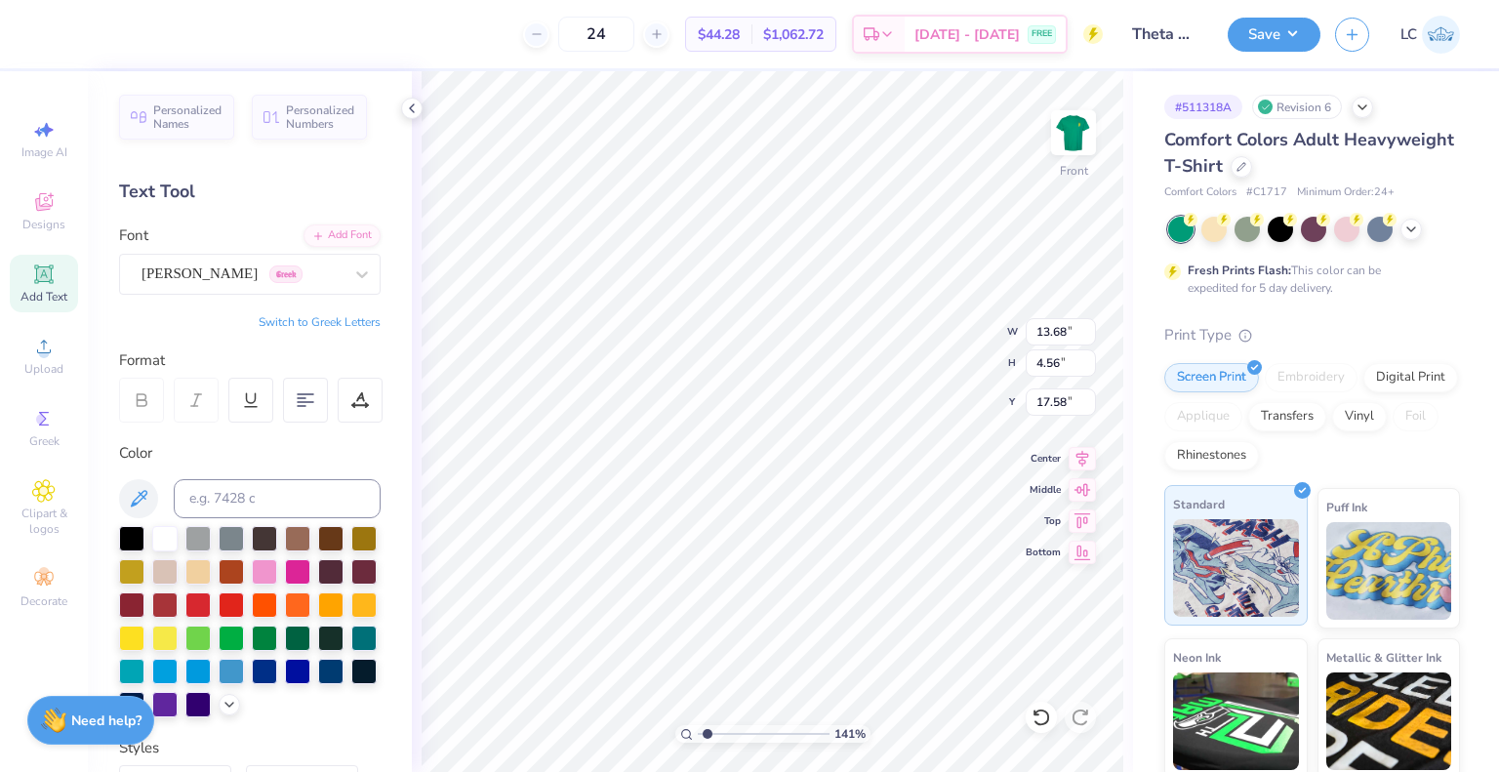
type input "4.85"
type input "1.62"
type input "1.41452547361569"
type input "18.47"
click at [302, 414] on div at bounding box center [305, 400] width 45 height 45
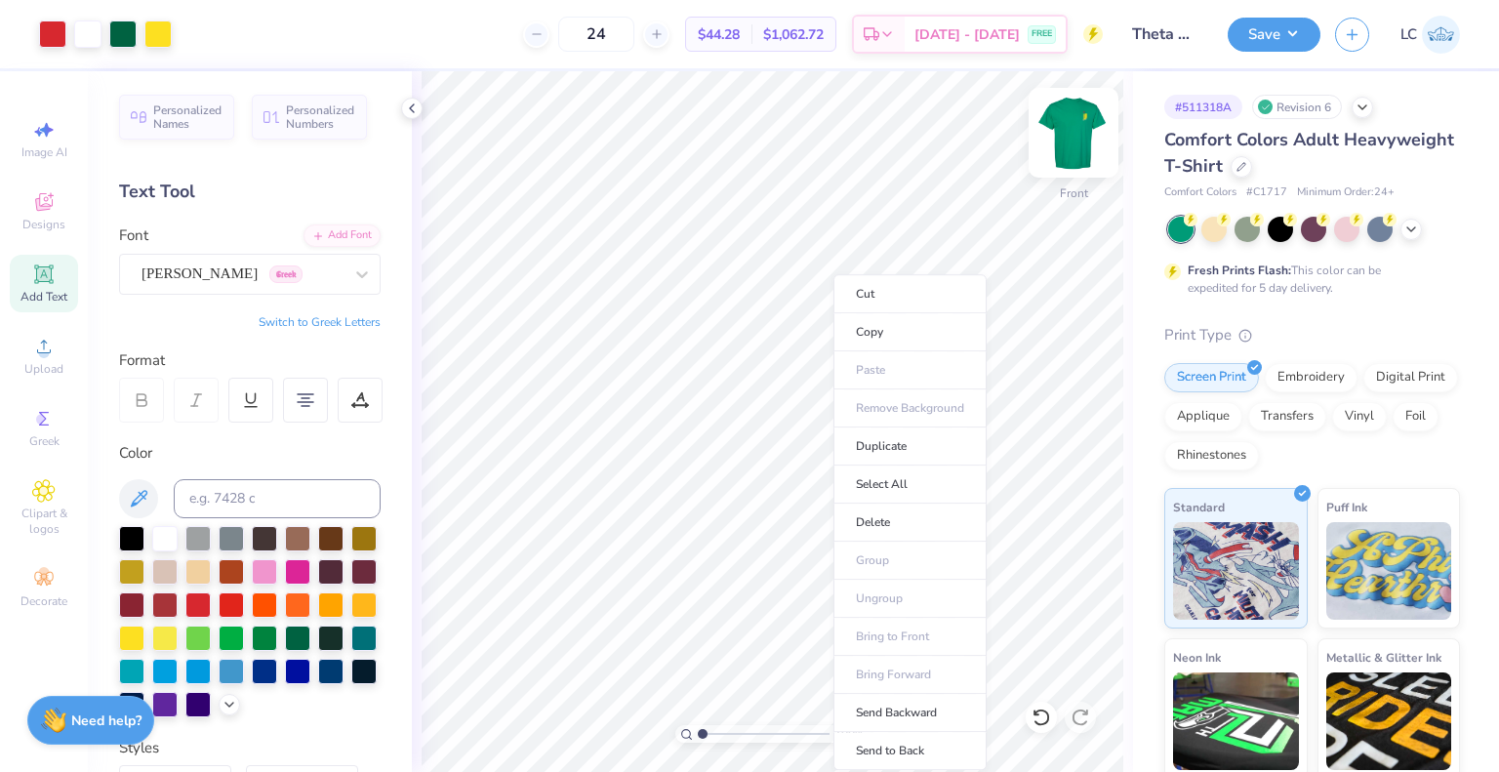
click at [1077, 130] on img at bounding box center [1073, 133] width 78 height 78
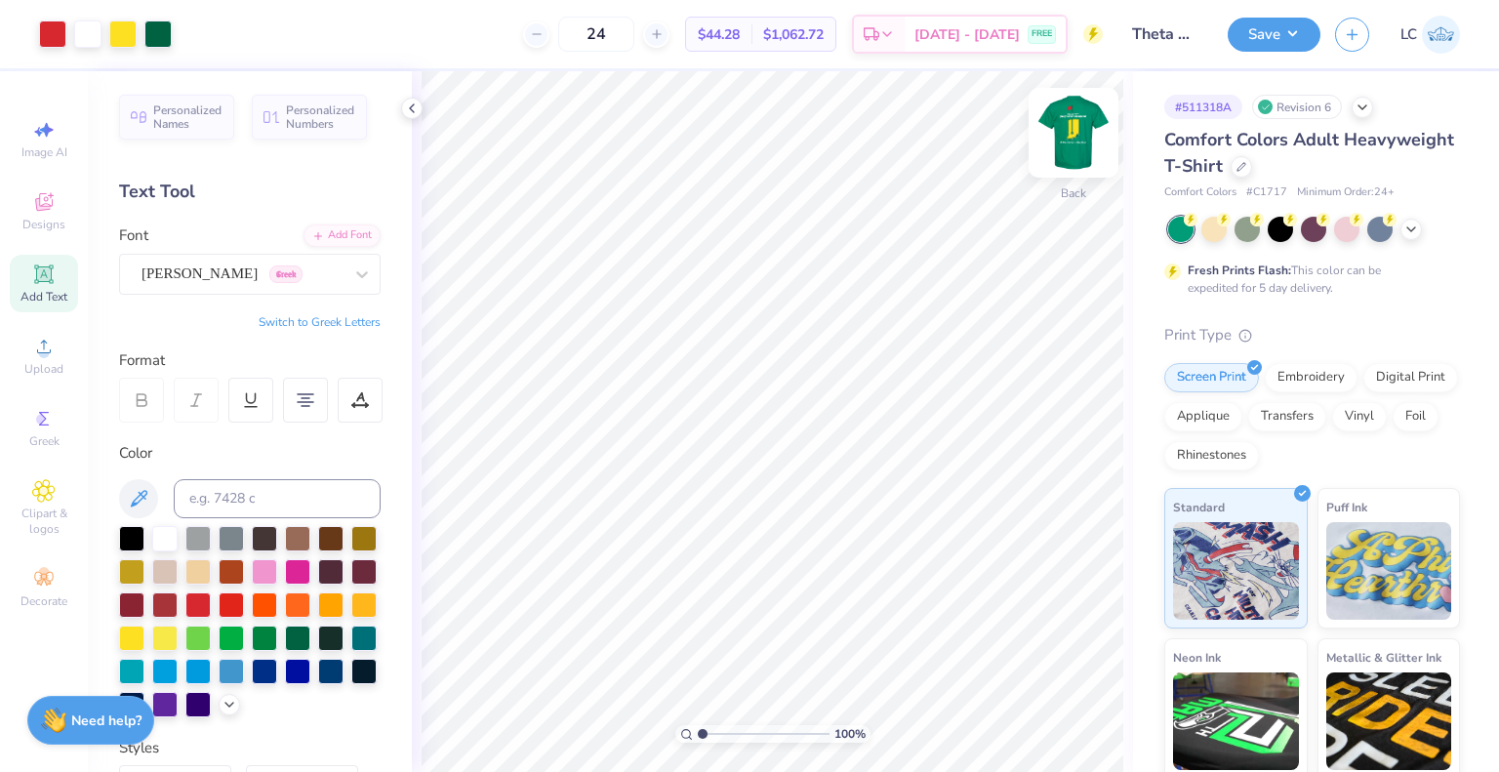
click at [1077, 143] on img at bounding box center [1073, 133] width 78 height 78
click at [1076, 143] on img at bounding box center [1073, 132] width 39 height 39
drag, startPoint x: 706, startPoint y: 735, endPoint x: 724, endPoint y: 734, distance: 17.6
click at [724, 734] on input "range" at bounding box center [764, 734] width 132 height 18
drag, startPoint x: 722, startPoint y: 733, endPoint x: 615, endPoint y: 725, distance: 107.6
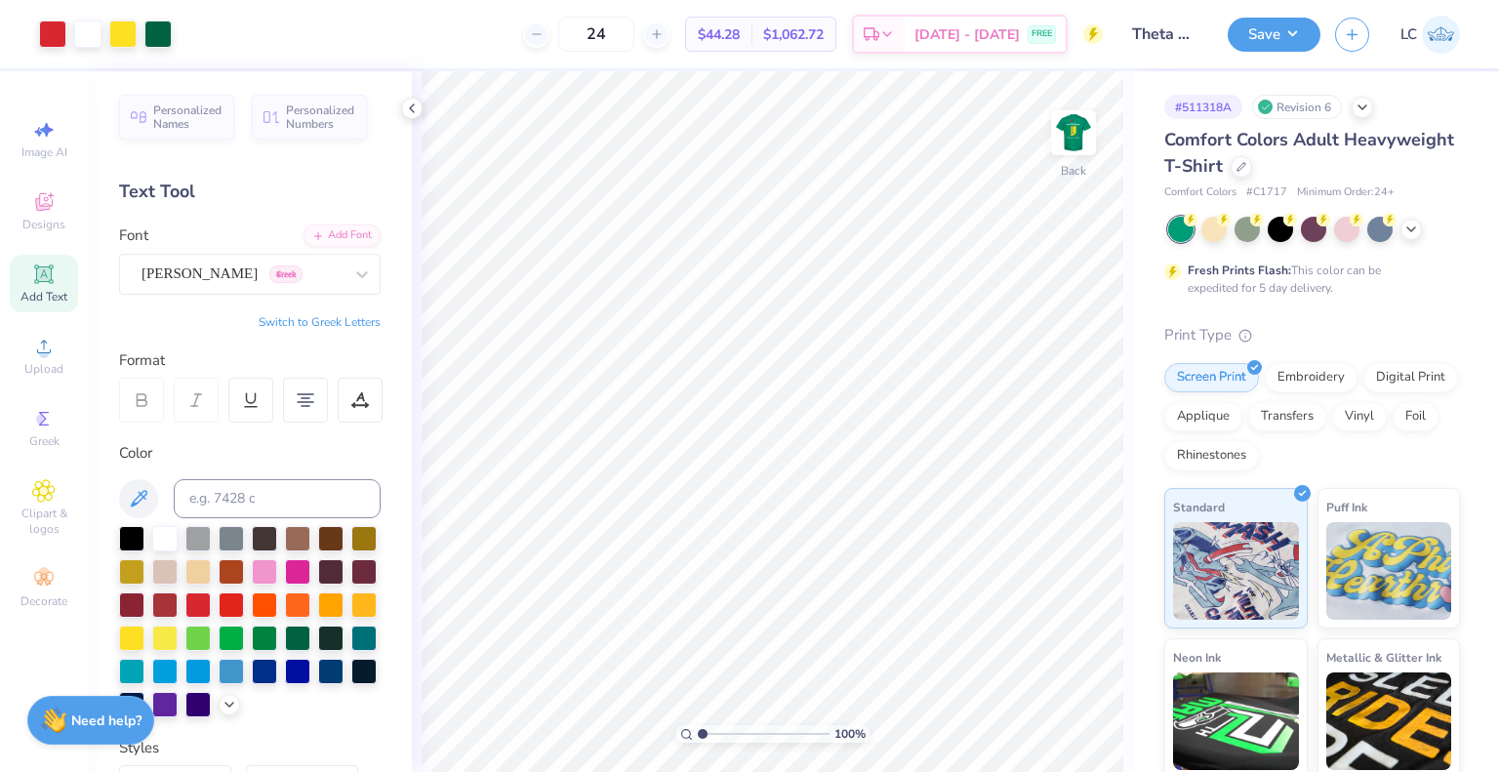
type input "1"
click at [698, 725] on input "range" at bounding box center [764, 734] width 132 height 18
click at [272, 273] on div "[PERSON_NAME] Greek" at bounding box center [242, 274] width 205 height 30
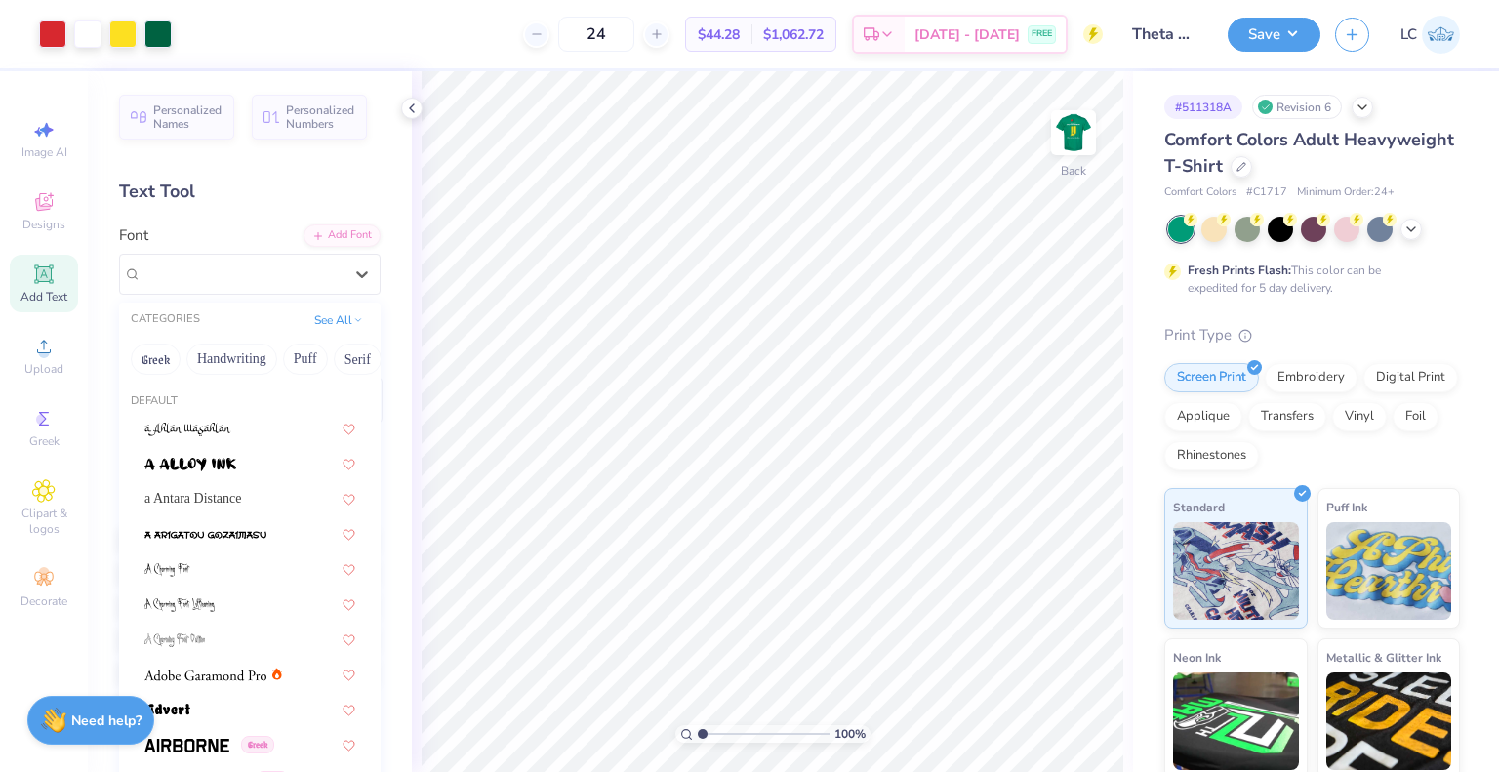
click at [56, 278] on div "Add Text" at bounding box center [44, 284] width 68 height 58
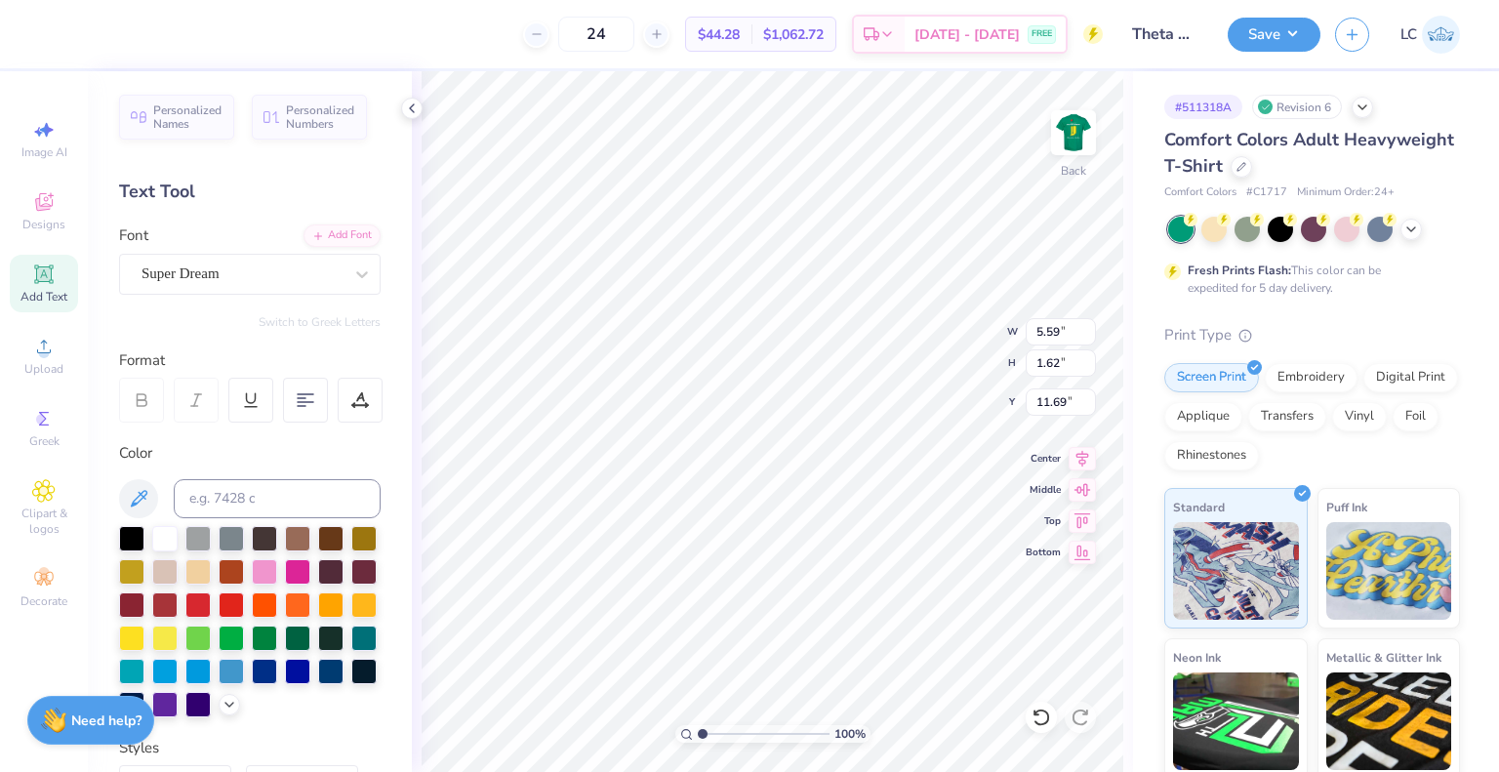
type textarea "Bloomington, [GEOGRAPHIC_DATA]"
type input "7.83"
type input "0.92"
type input "6.50"
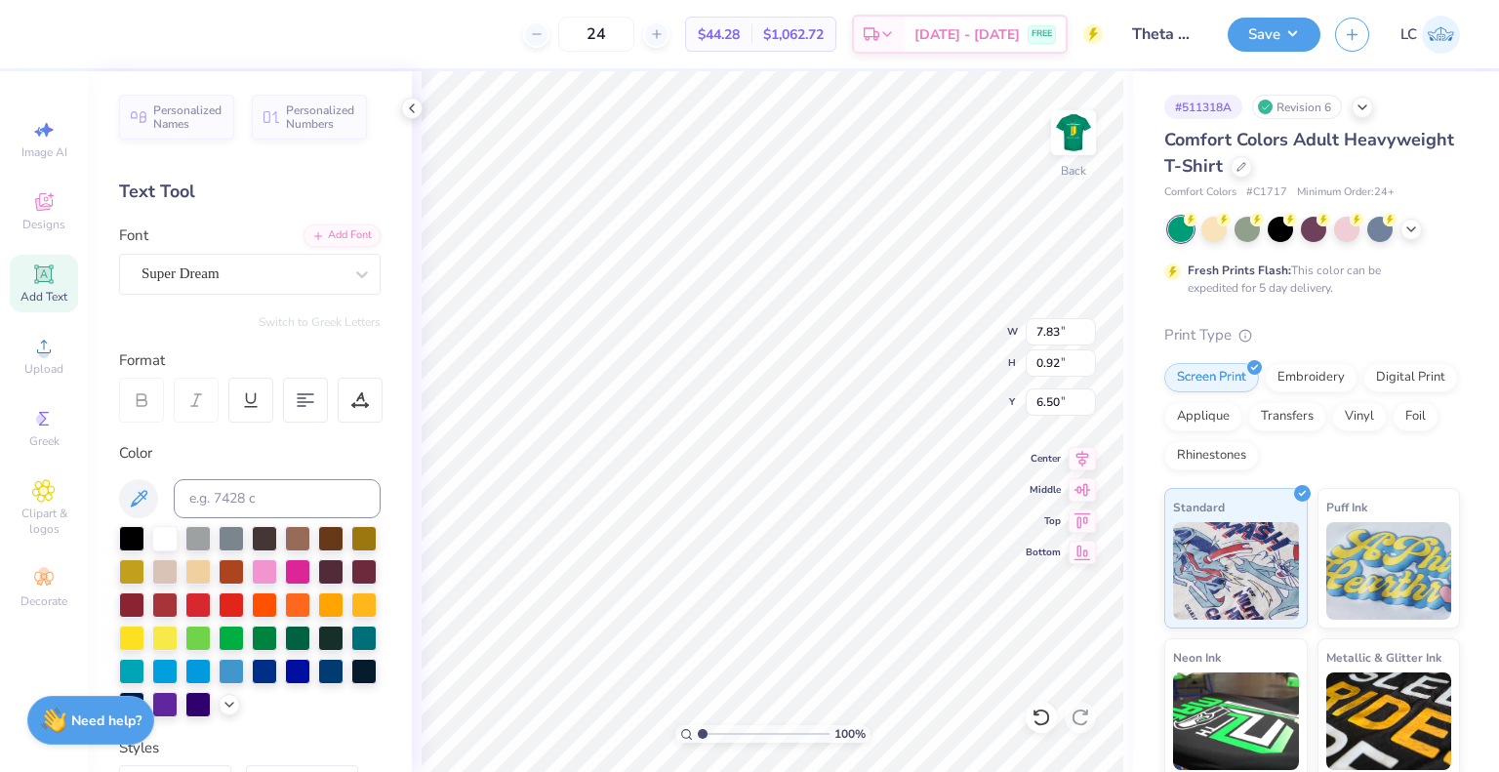
scroll to position [16, 3]
type textarea "[GEOGRAPHIC_DATA], [US_STATE]"
type input "6.82"
type input "4.47"
type input "1.38"
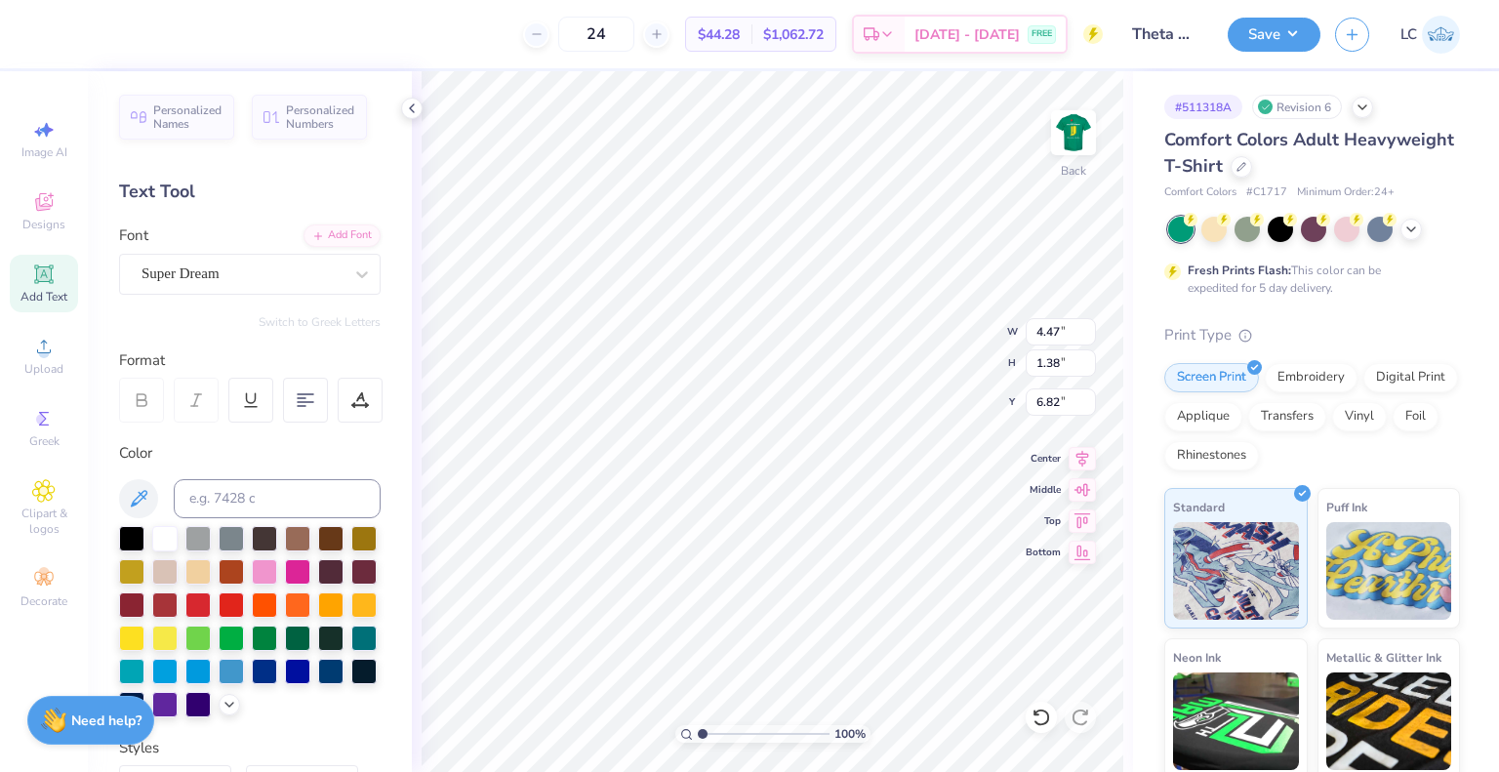
type input "7.11"
click at [295, 403] on div at bounding box center [305, 400] width 45 height 45
type input "4.66"
type input "7.01"
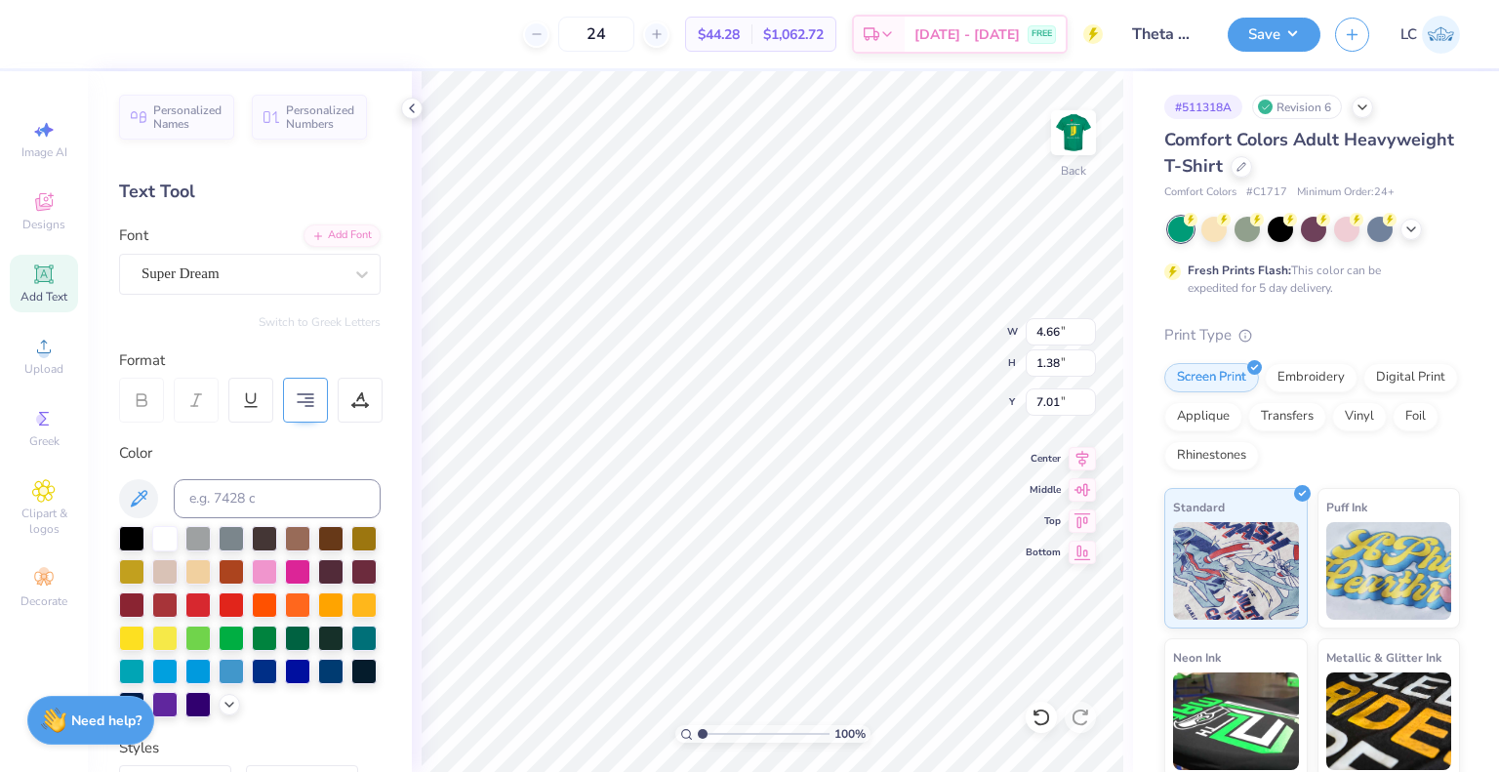
click at [320, 393] on div at bounding box center [305, 400] width 45 height 45
type input "4.47"
click at [304, 400] on icon at bounding box center [306, 400] width 18 height 18
click at [238, 270] on div "Super Dream" at bounding box center [242, 274] width 205 height 30
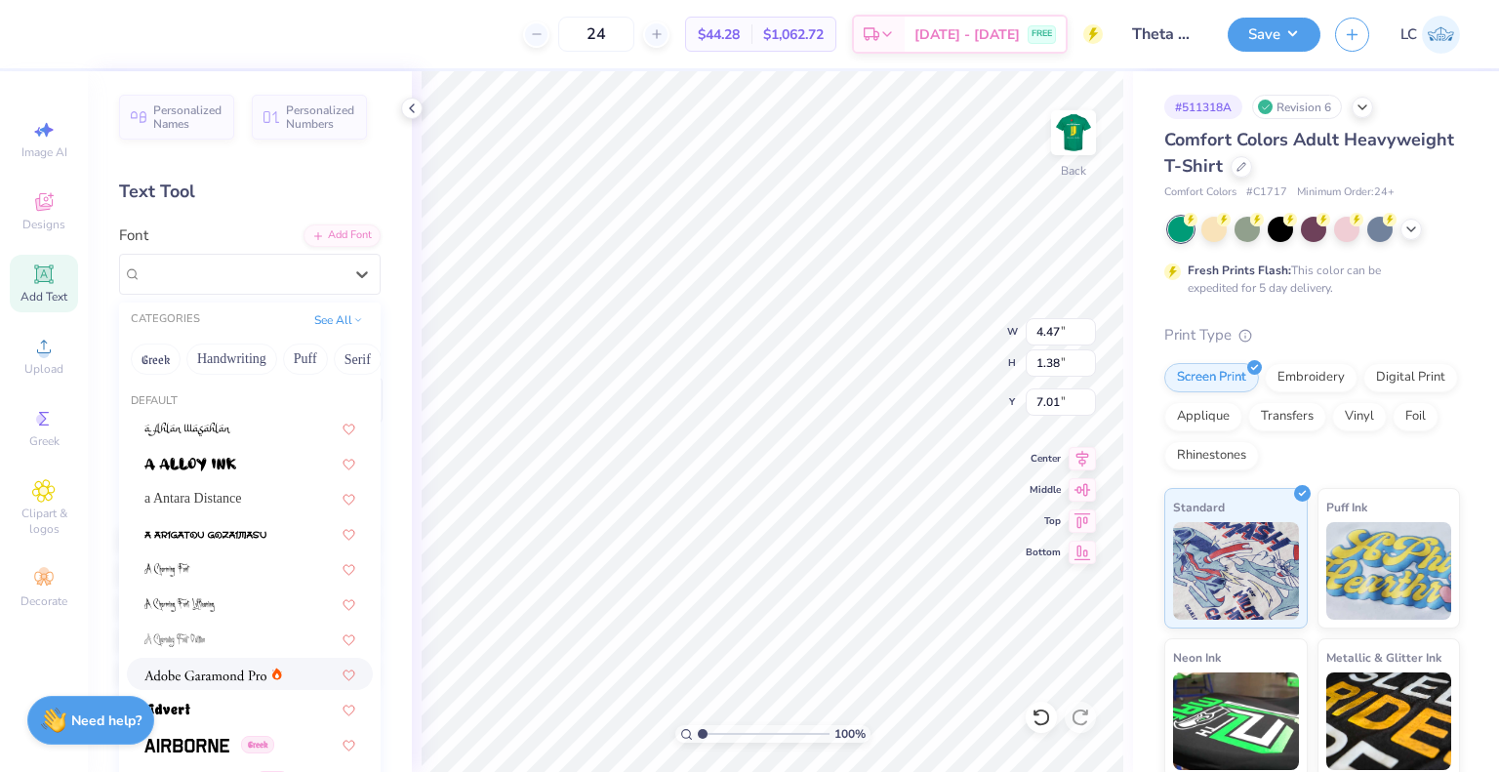
click at [192, 674] on img at bounding box center [205, 675] width 122 height 14
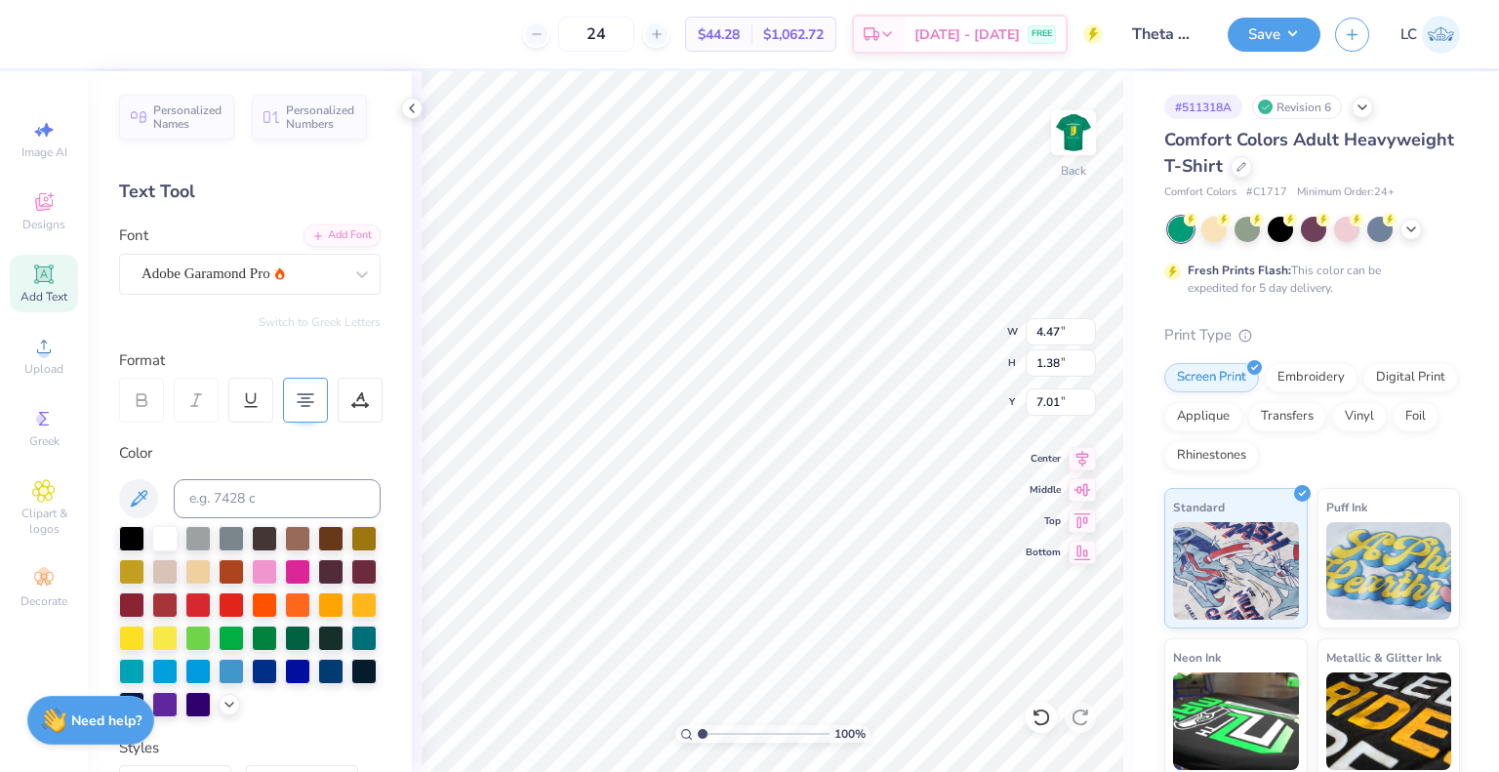
type input "3.84"
type input "1.41"
type input "6.99"
click at [242, 287] on div "Adobe Garamond Pro" at bounding box center [242, 274] width 205 height 30
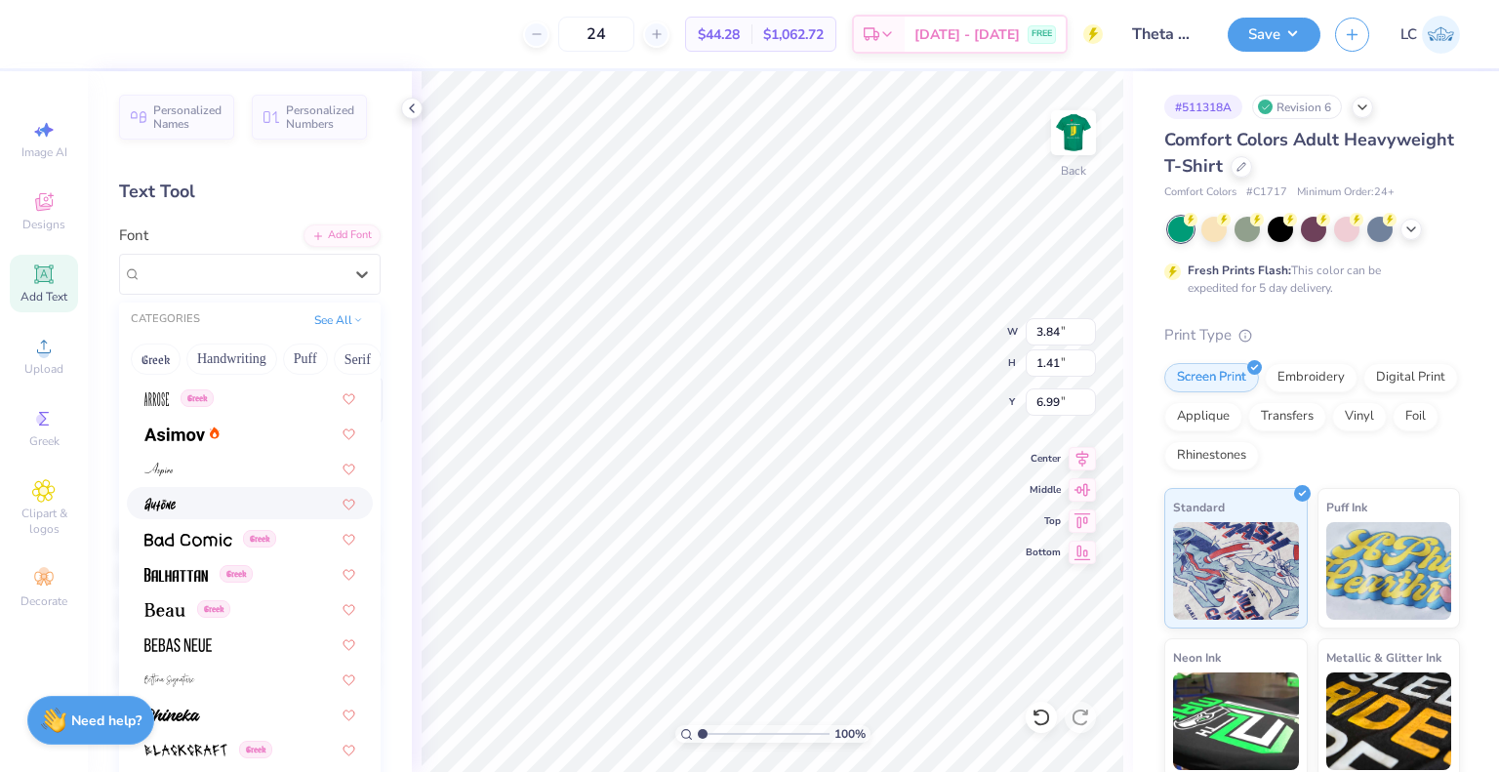
scroll to position [514, 0]
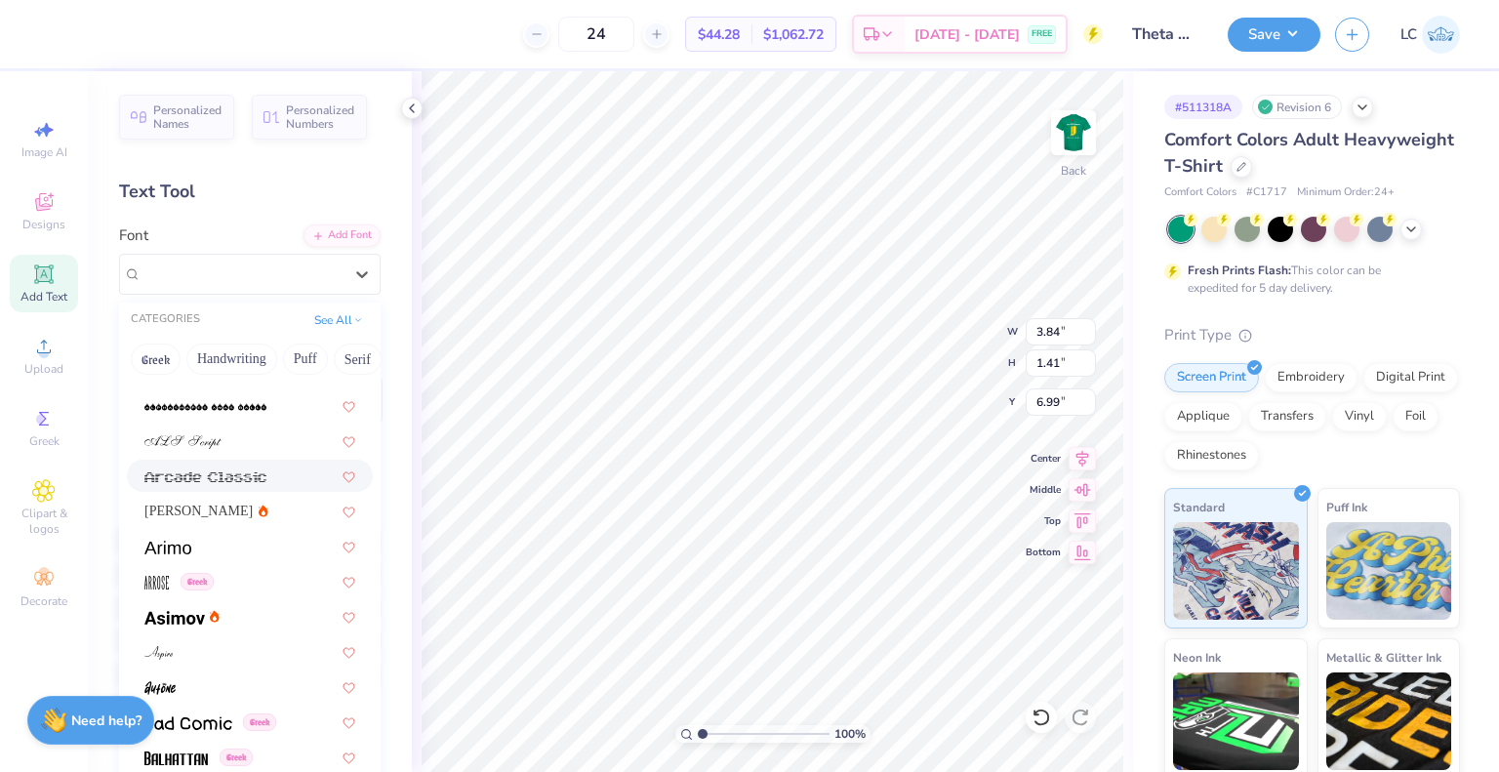
click at [191, 495] on div "[PERSON_NAME]" at bounding box center [250, 511] width 246 height 32
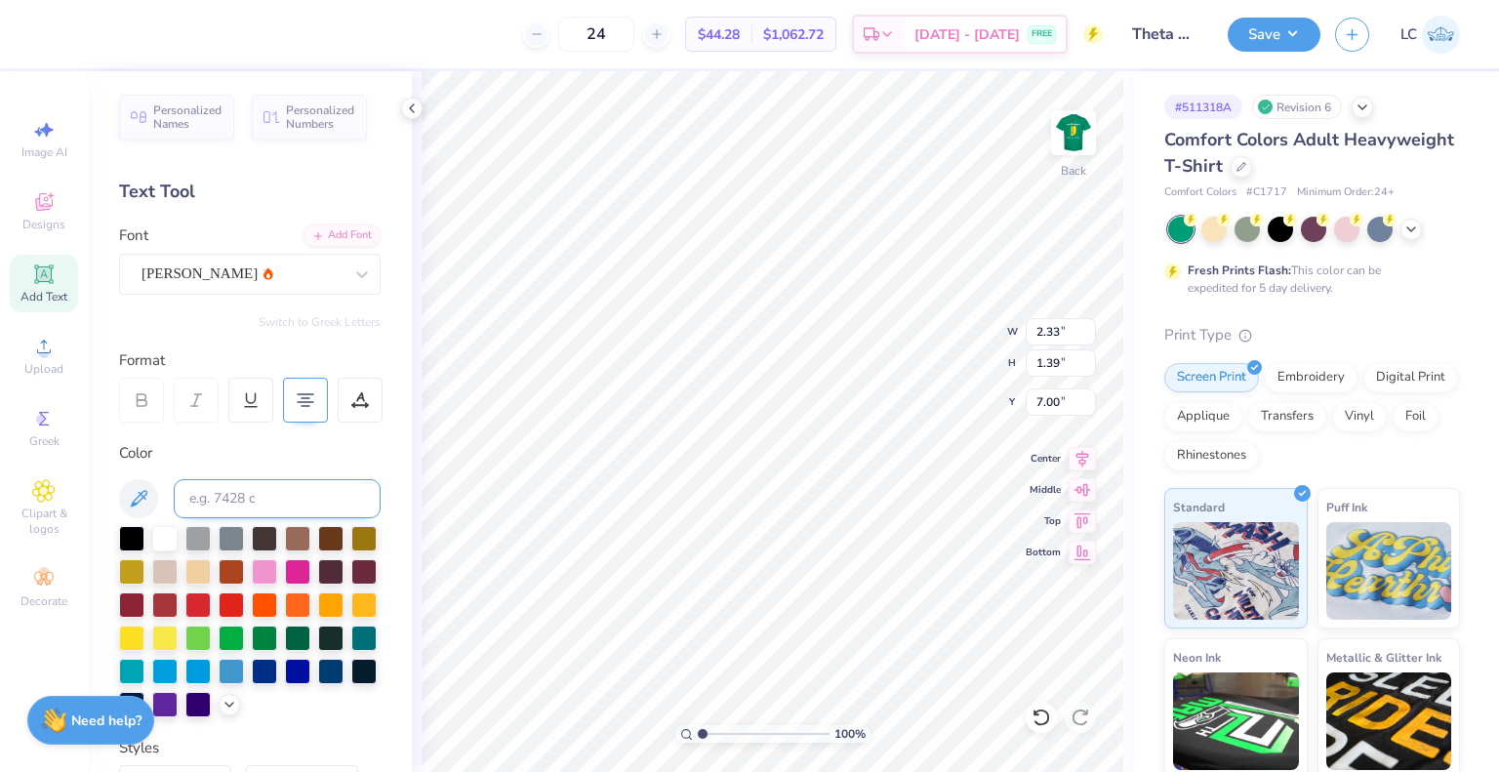
type input "2.33"
type input "1.39"
type input "7.00"
click at [201, 276] on div "[PERSON_NAME]" at bounding box center [242, 274] width 205 height 30
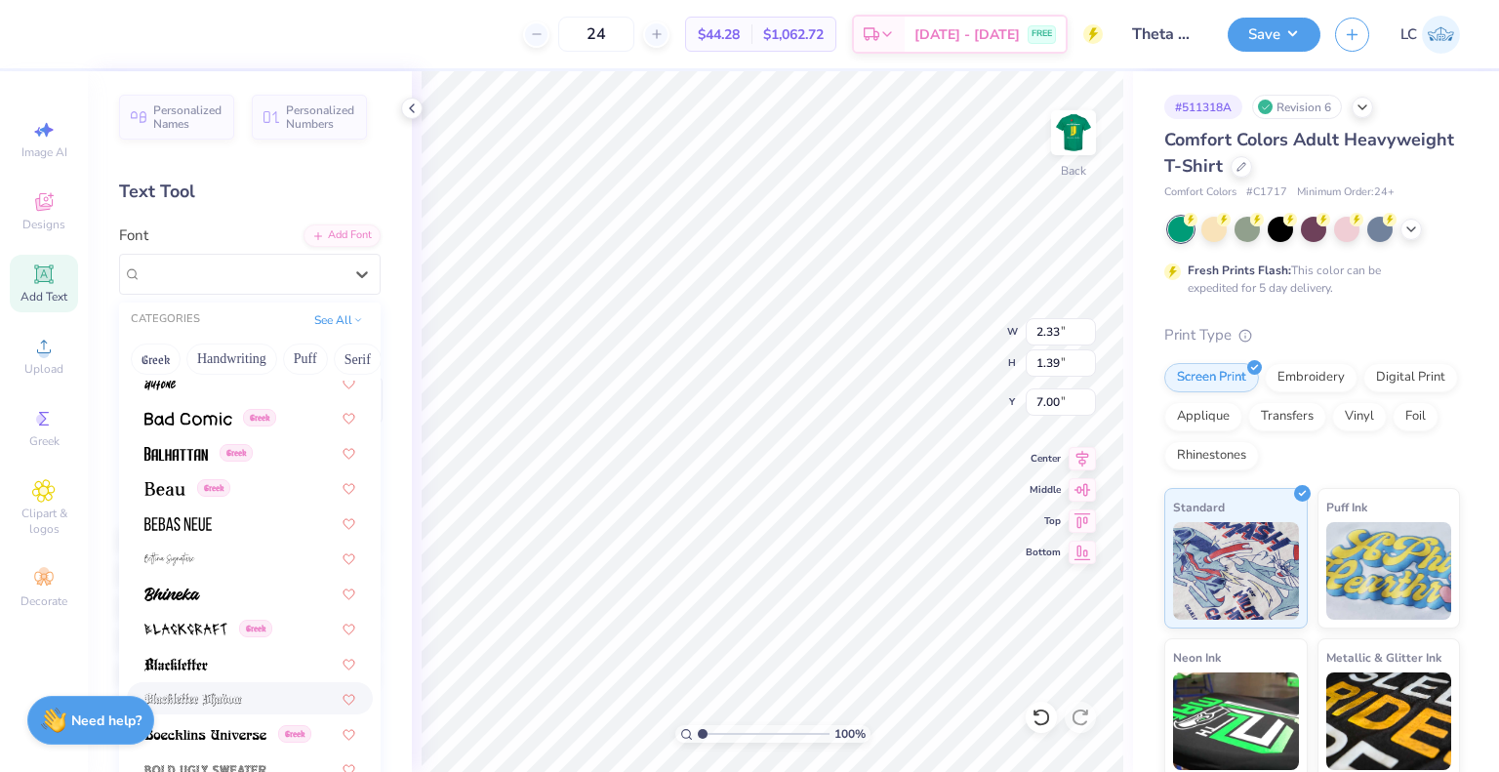
scroll to position [1147, 0]
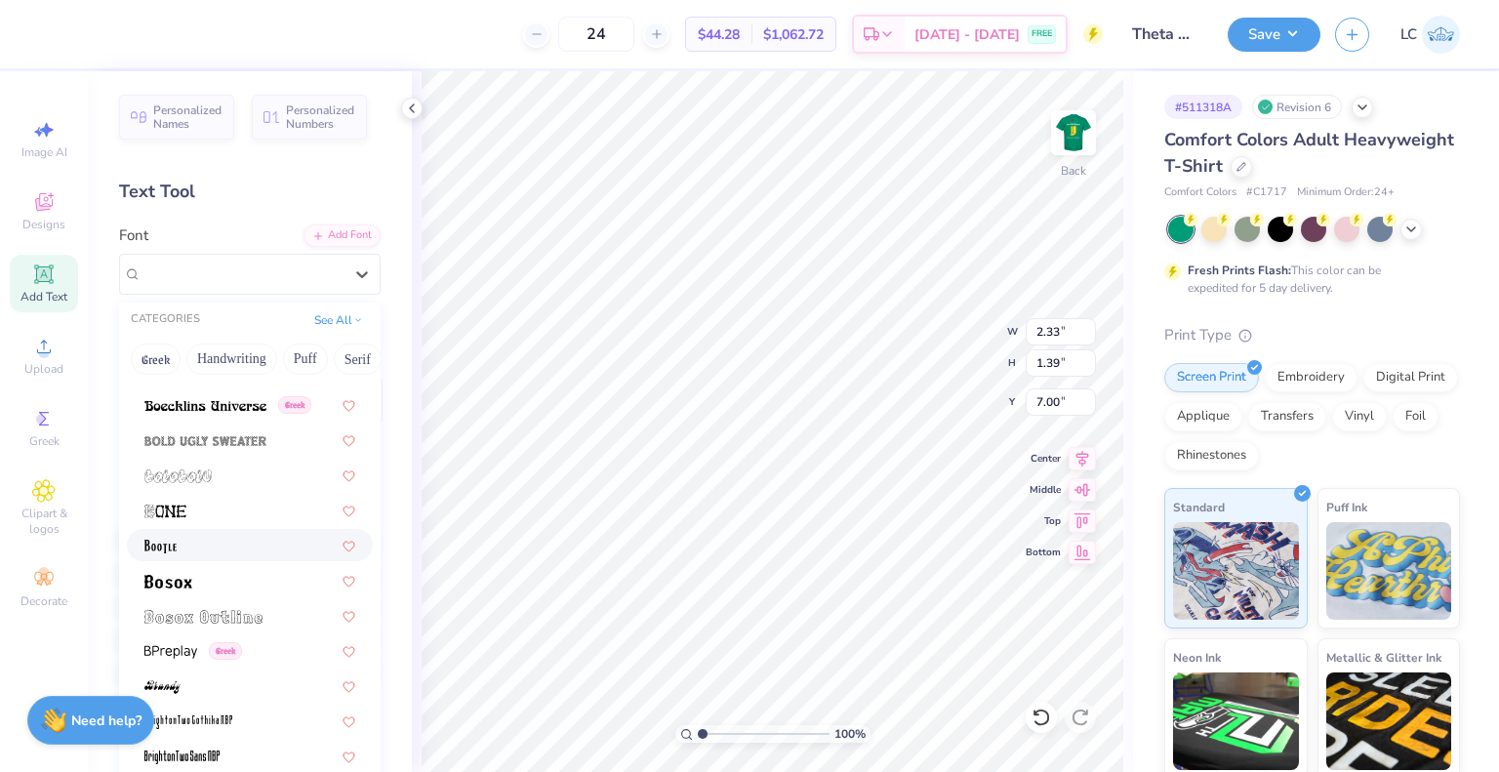
click at [189, 543] on div at bounding box center [249, 545] width 211 height 20
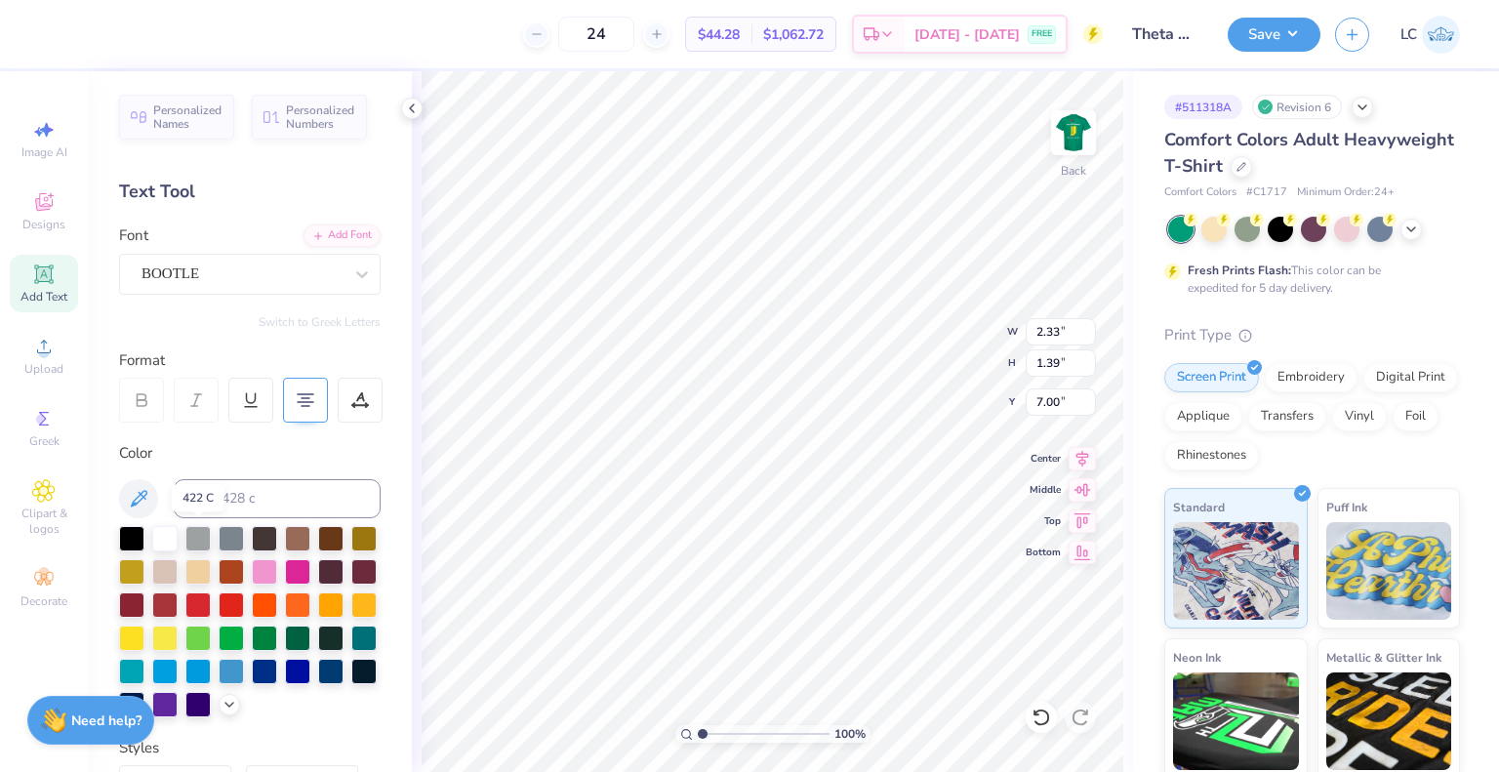
type input "4.28"
type input "1.67"
type input "6.86"
click at [186, 269] on div "BOOTLE" at bounding box center [242, 274] width 205 height 30
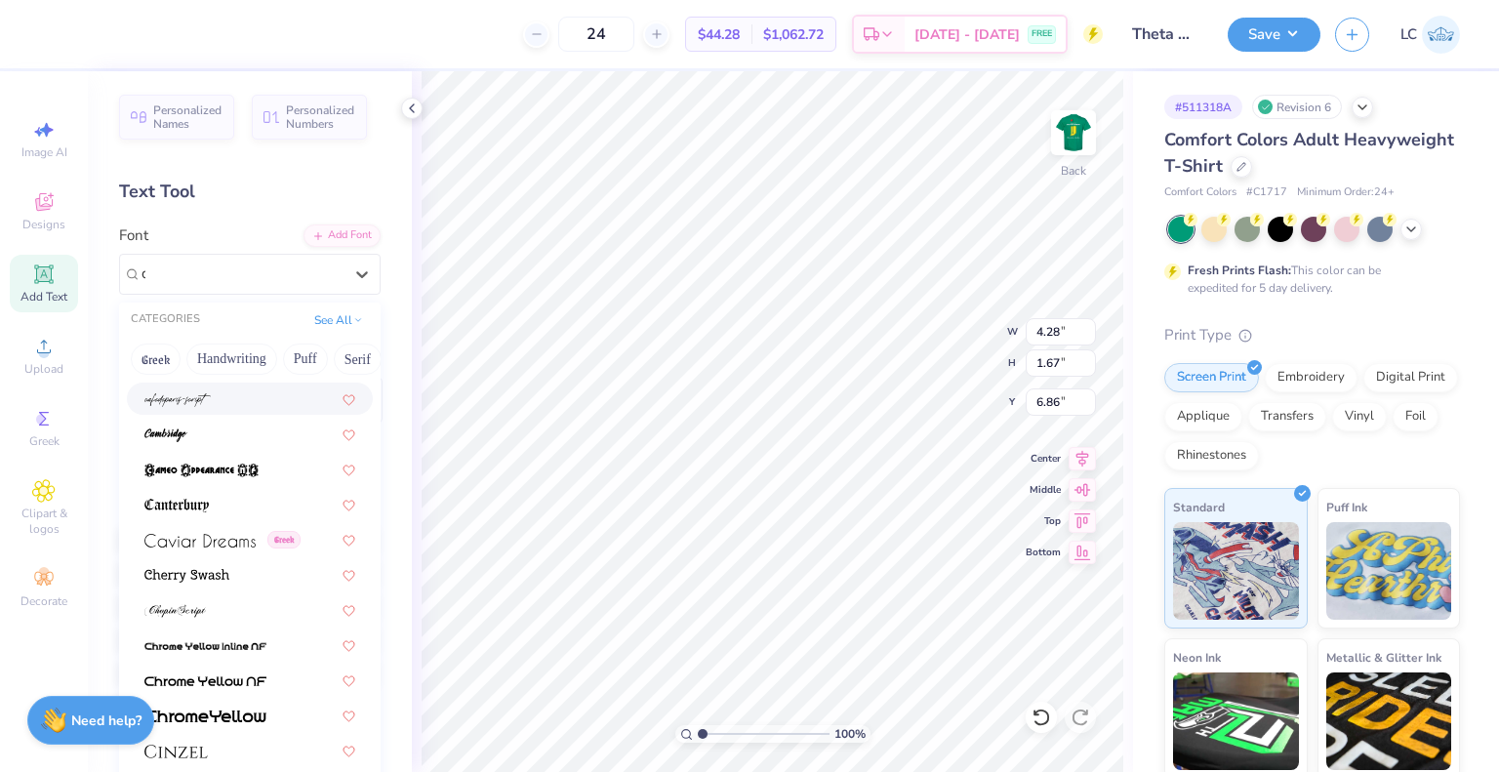
scroll to position [0, 0]
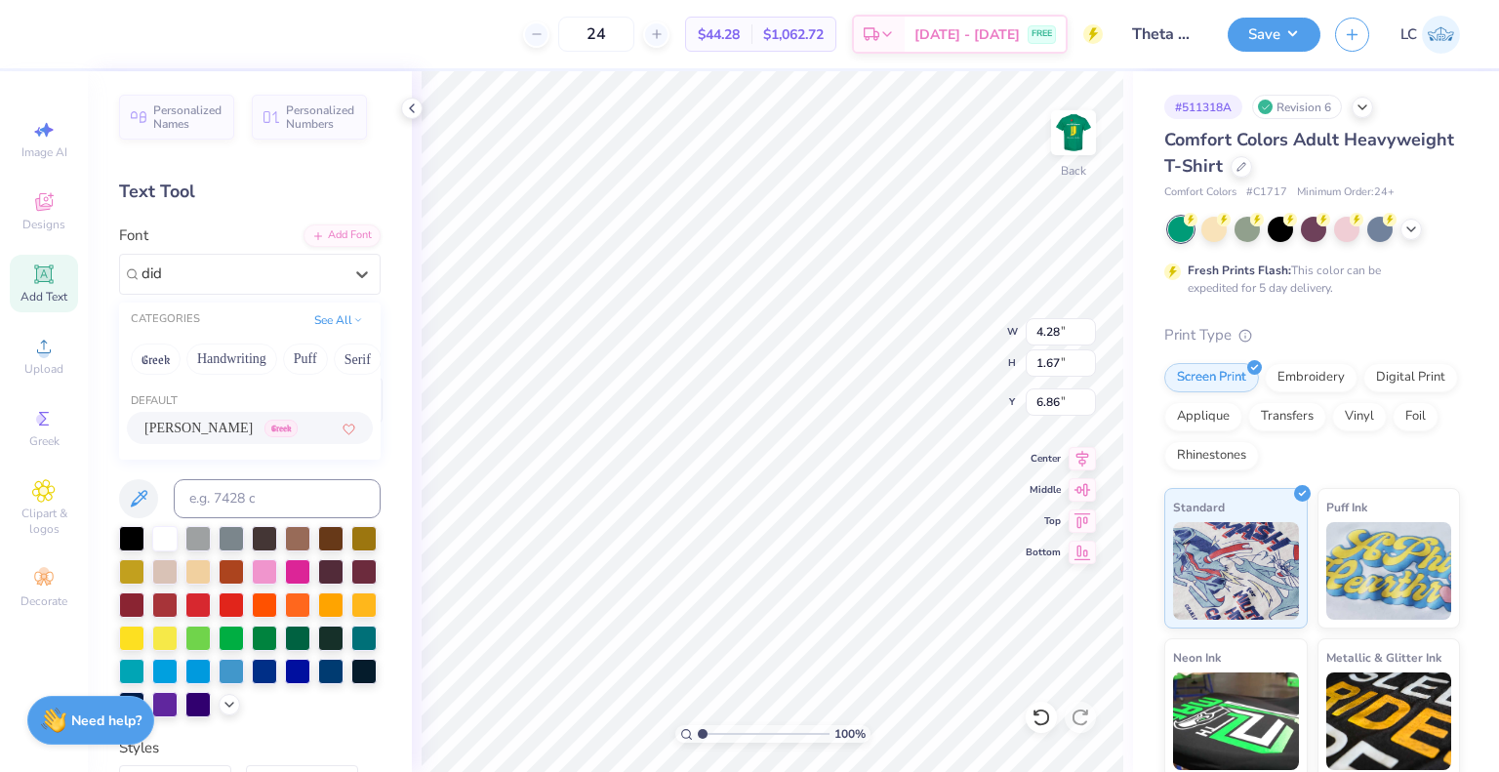
click at [219, 420] on span "[PERSON_NAME]" at bounding box center [198, 428] width 108 height 20
type input "did"
type input "4.06"
type input "1.41"
type input "6.99"
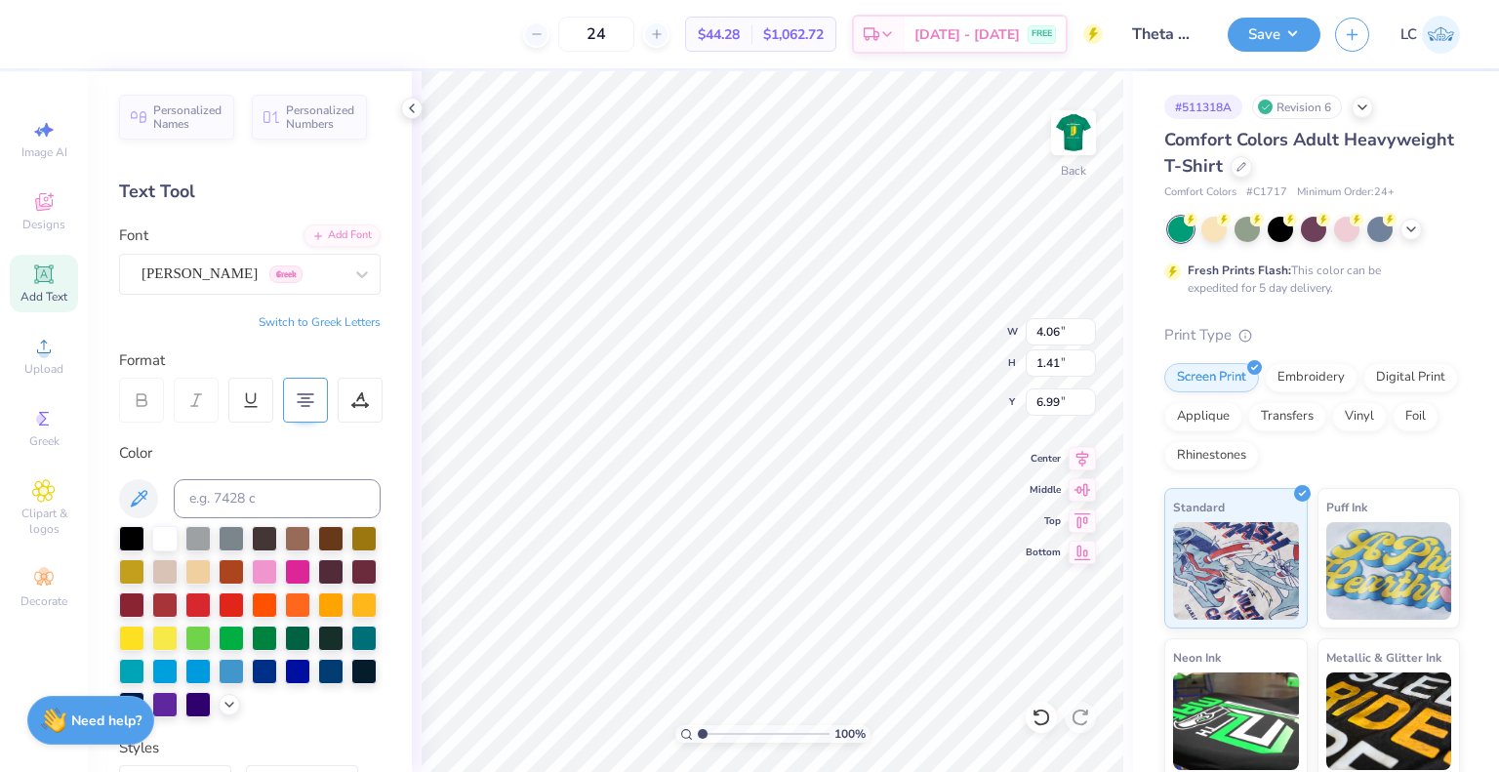
scroll to position [16, 7]
type textarea "[GEOGRAPHIC_DATA], [US_STATE]"
type input "1.03888186972072"
type input "3.03"
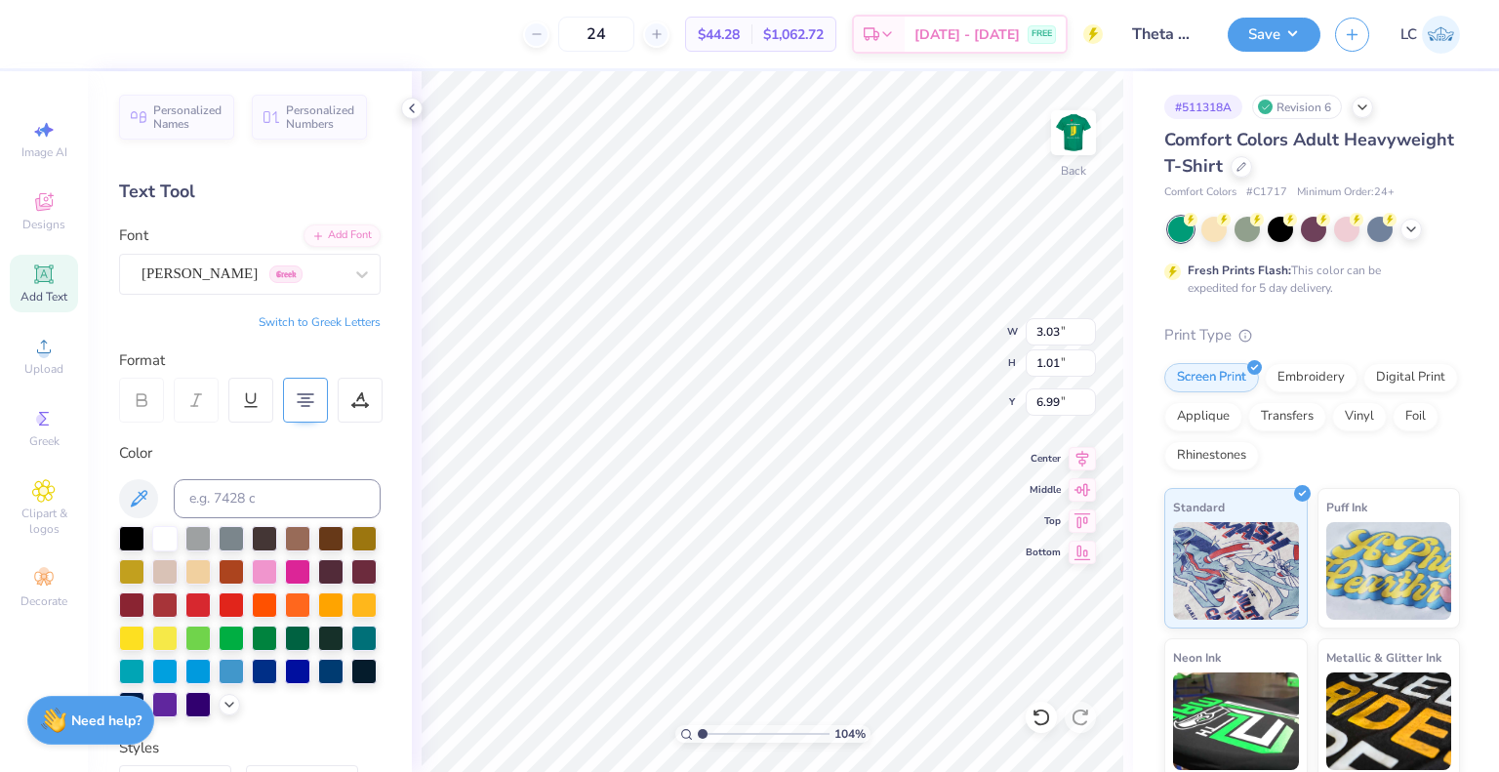
type input "1.01"
type input "6.91"
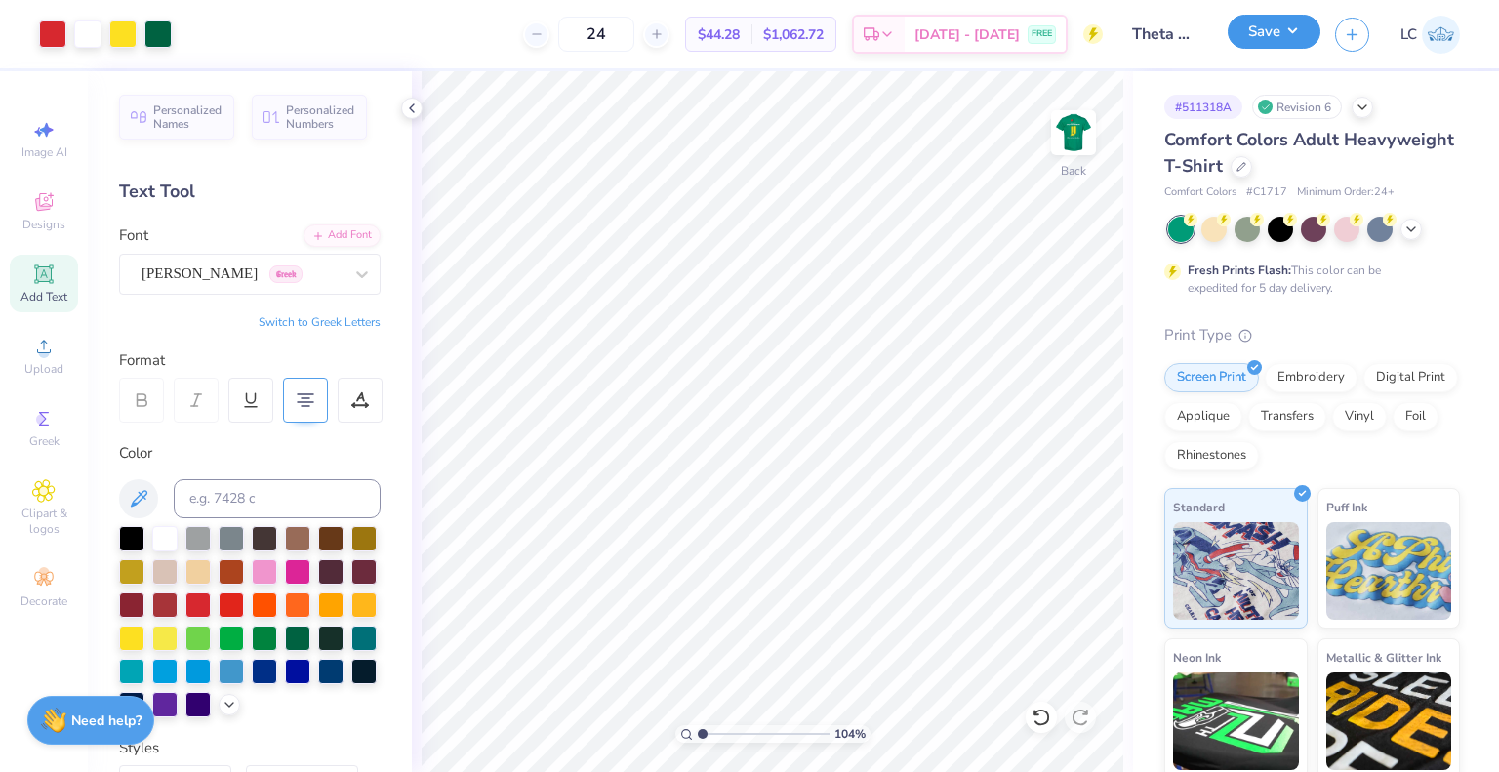
click at [1257, 41] on button "Save" at bounding box center [1273, 32] width 93 height 34
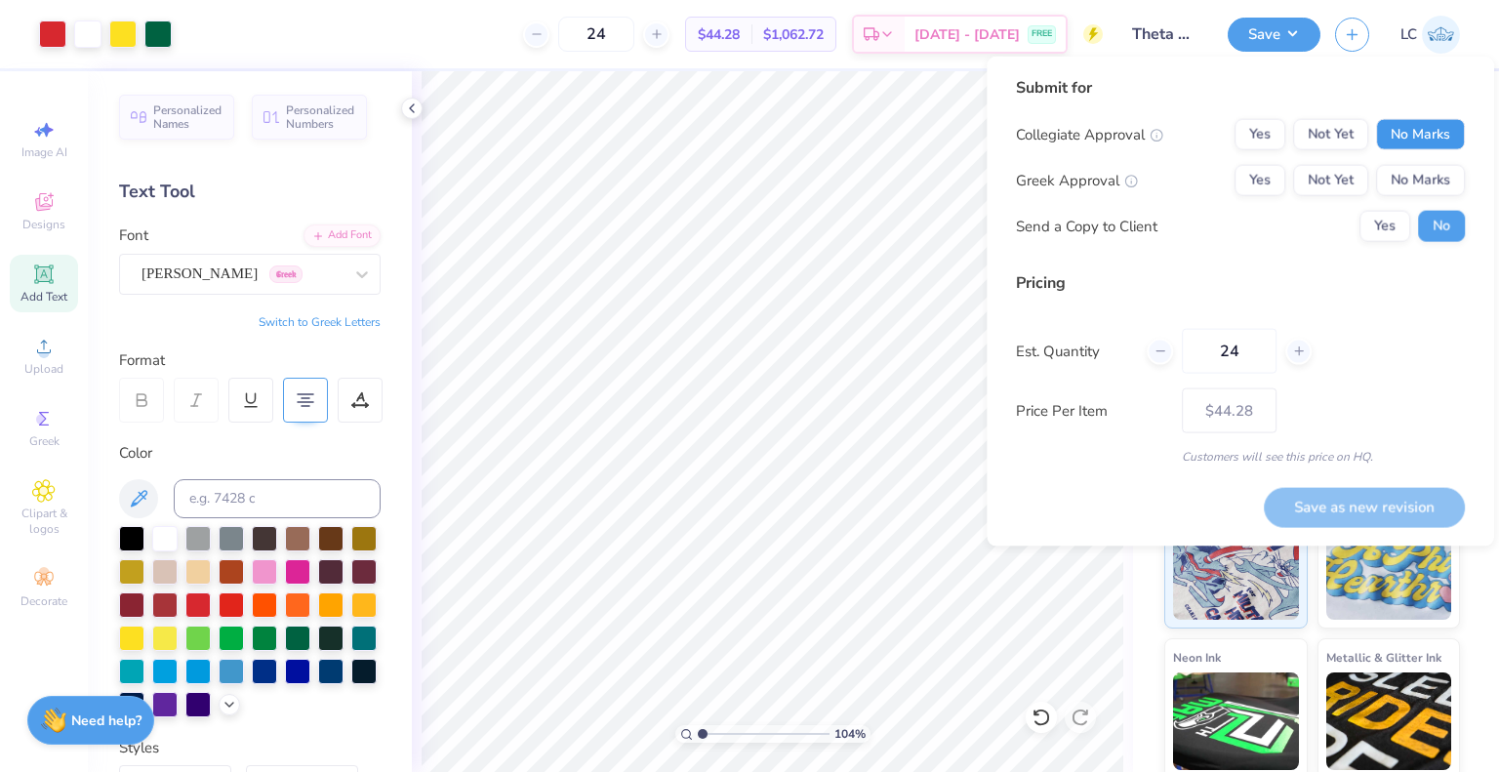
click at [1417, 125] on button "No Marks" at bounding box center [1420, 134] width 89 height 31
click at [1262, 178] on button "Yes" at bounding box center [1259, 180] width 51 height 31
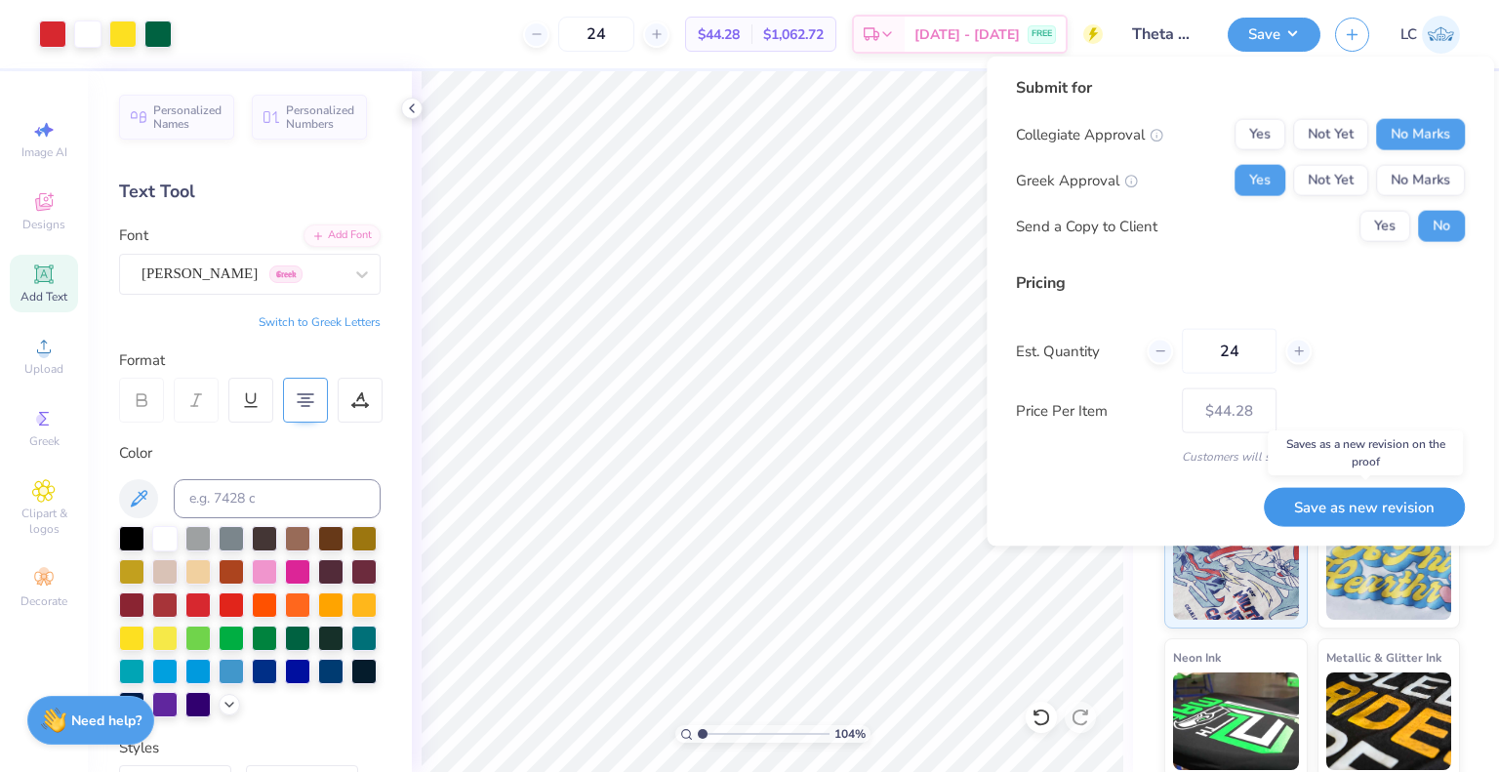
click at [1341, 498] on button "Save as new revision" at bounding box center [1364, 506] width 201 height 39
type input "$44.28"
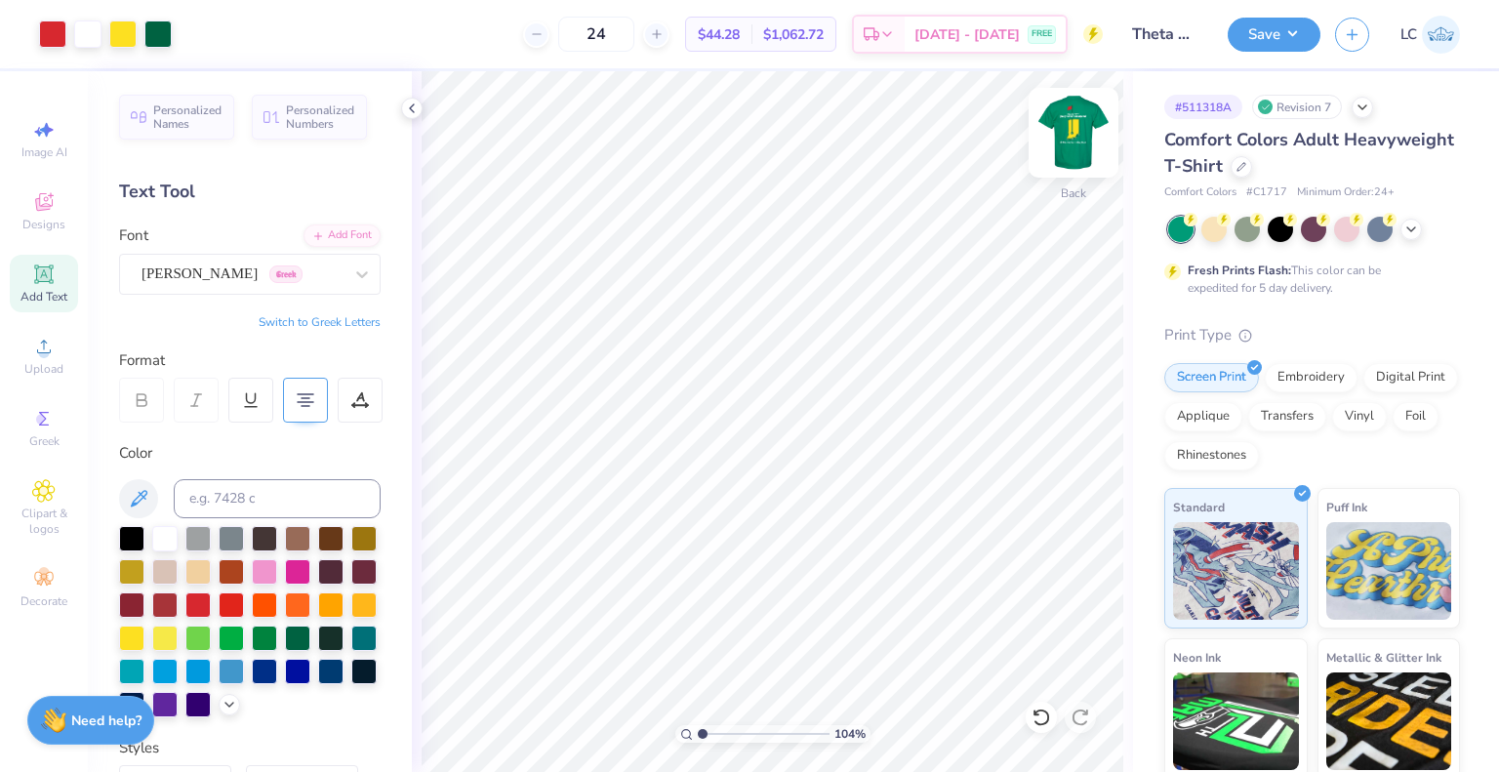
click at [1072, 140] on img at bounding box center [1073, 133] width 78 height 78
click at [1072, 140] on img at bounding box center [1073, 132] width 39 height 39
click at [1075, 144] on img at bounding box center [1073, 133] width 78 height 78
click at [1067, 132] on img at bounding box center [1073, 133] width 78 height 78
